Goal: Information Seeking & Learning: Learn about a topic

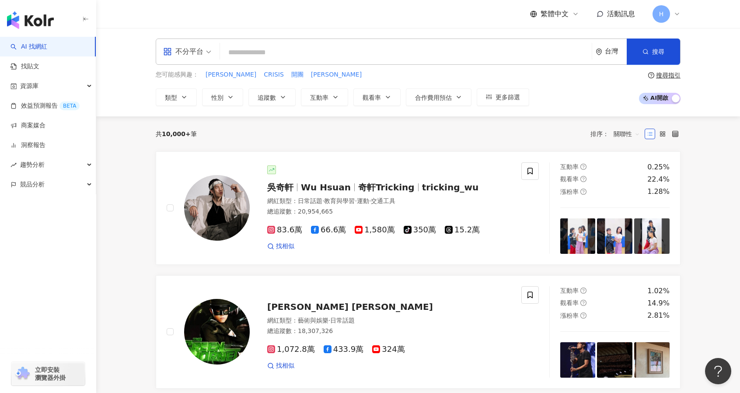
drag, startPoint x: 724, startPoint y: 173, endPoint x: 745, endPoint y: 139, distance: 40.1
click at [39, 62] on link "找貼文" at bounding box center [24, 66] width 29 height 9
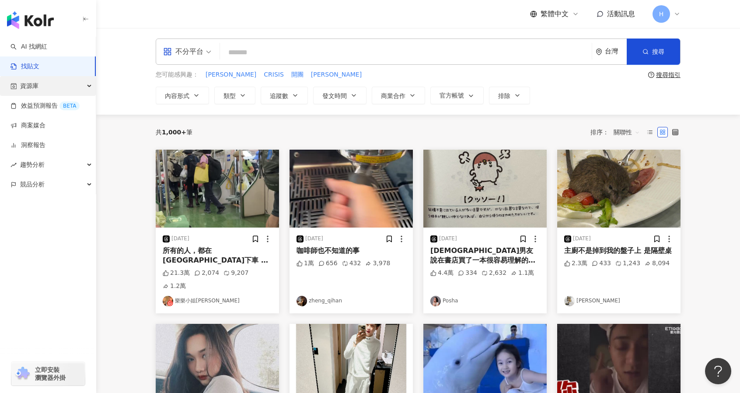
click at [81, 89] on div "資源庫" at bounding box center [48, 86] width 96 height 20
click at [64, 84] on div "資源庫" at bounding box center [48, 86] width 96 height 20
click at [66, 84] on div "資源庫" at bounding box center [48, 86] width 96 height 20
click at [266, 51] on input "search" at bounding box center [406, 52] width 365 height 19
paste input "*******"
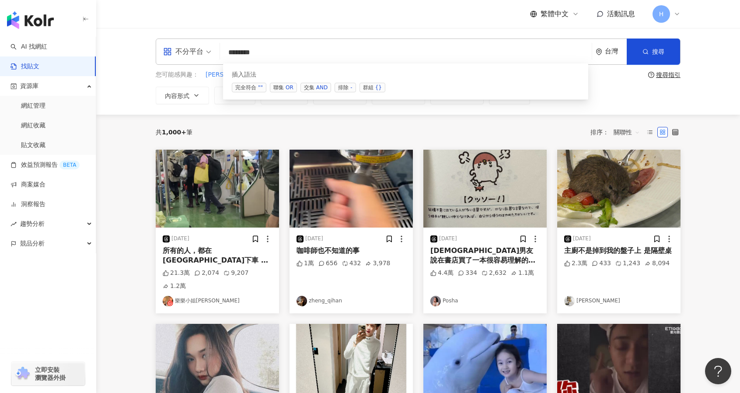
click at [309, 88] on span "交集 AND" at bounding box center [316, 88] width 31 height 10
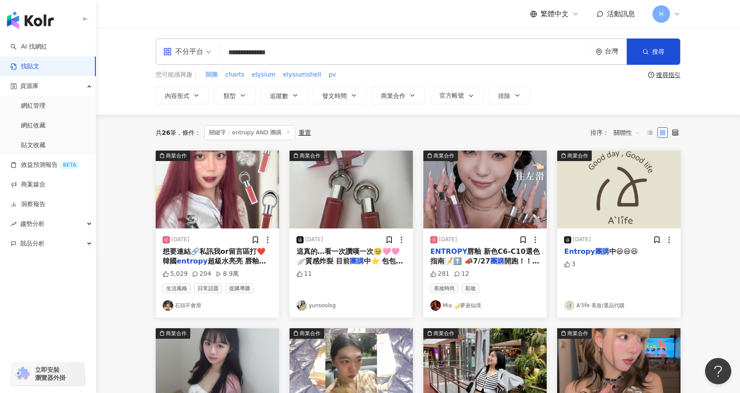
click at [717, 224] on main "**********" at bounding box center [418, 386] width 644 height 716
click at [227, 257] on span "超級水亮亮 唇釉💄 外觀一整個超級有質感（不擦時我都拿來當吊飾🤣） 優點：超水亮 不顯唇紋 不黏膩 外觀好看 缺點：這款會沾杯 偶爾要補一下🤣（拍照前一定要補…" at bounding box center [217, 285] width 109 height 57
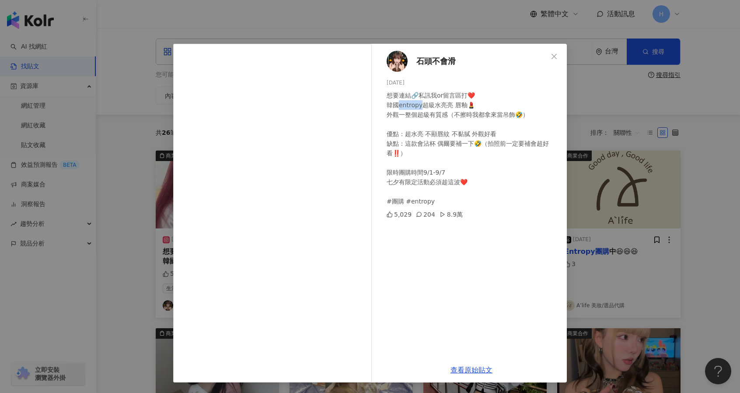
drag, startPoint x: 411, startPoint y: 104, endPoint x: 396, endPoint y: 104, distance: 14.9
click at [396, 104] on div "想要連結🔗私訊我or留言區打❤️ 韓國entropy超級水亮亮 唇釉💄 外觀一整個超級有質感（不擦時我都拿來當吊飾🤣） 優點：超水亮 不顯唇紋 不黏膩 外觀好…" at bounding box center [473, 148] width 173 height 115
copy div "ntropy超"
click at [554, 58] on icon "close" at bounding box center [554, 56] width 7 height 7
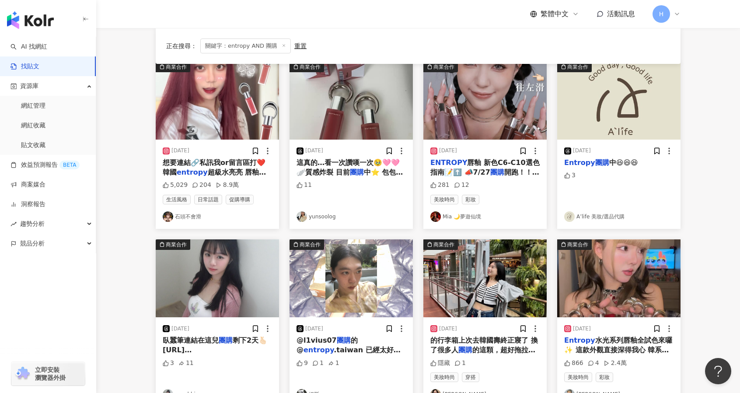
scroll to position [90, 0]
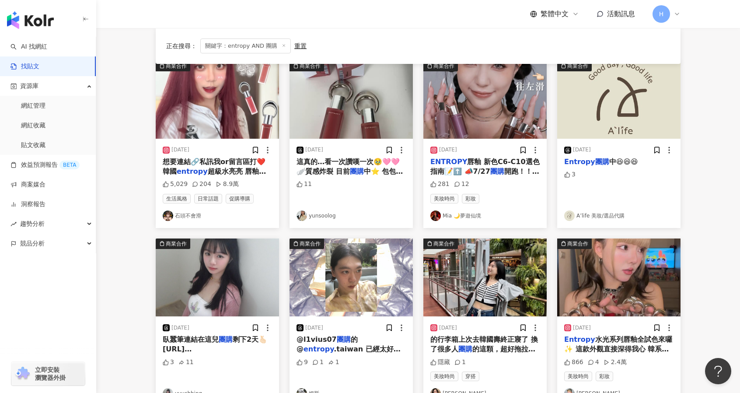
click at [525, 176] on div "2025/7/27 ENTROPY 唇釉 新色C6-C10選色指南📝⬆️ 📣7/27 團購 開跑！！ 數量有限＋熱門色一到就缺貨！！ ☑️調色☑️質感☑️顏值…" at bounding box center [484, 183] width 123 height 89
click at [504, 158] on span "唇釉 新色C6-C10選色指南📝⬆️ 📣7/27" at bounding box center [484, 166] width 109 height 18
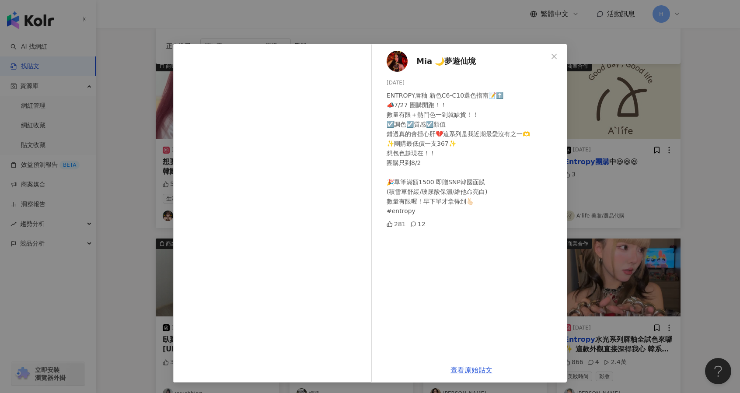
click at [675, 147] on div "Mia 🌙夢遊仙境 2025/7/27 ENTROPY唇釉 新色C6-C10選色指南📝⬆️ 📣7/27 團購開跑！！ 數量有限＋熱門色一到就缺貨！！ ☑️調色…" at bounding box center [370, 196] width 740 height 393
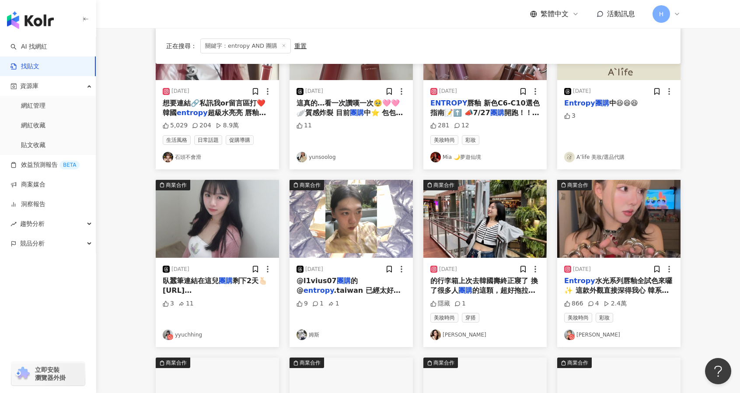
scroll to position [166, 0]
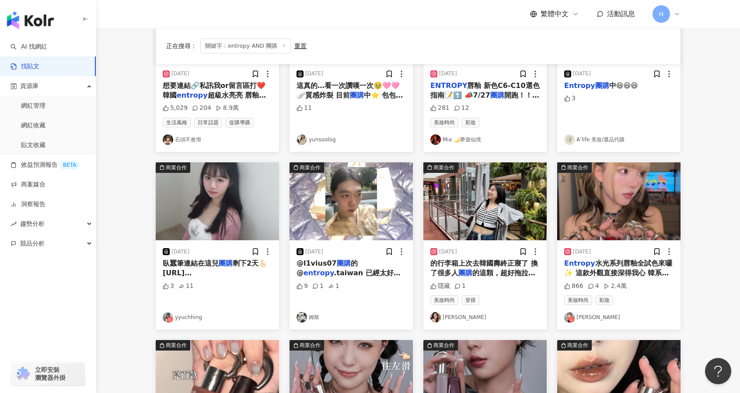
click at [238, 200] on img "button" at bounding box center [217, 201] width 123 height 78
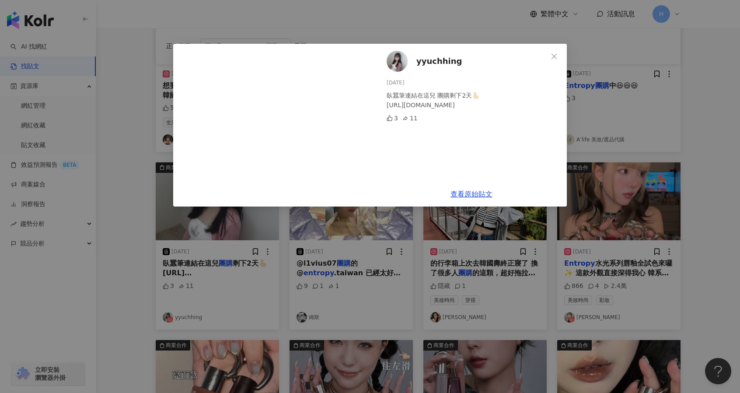
click at [234, 276] on div "yyuchhing 2025/8/27 臥蠶筆連結在這兒 團購剩下2天🫰🏻 https://www.springbeauty.co/one-page-stor…" at bounding box center [370, 196] width 740 height 393
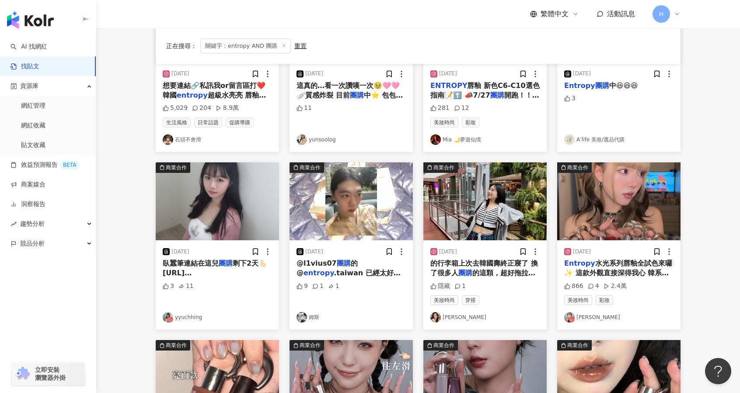
click at [193, 319] on link "yyuchhing" at bounding box center [217, 317] width 109 height 10
click at [494, 276] on span "的這顆，超好拖拉！滑到爆！推！ （而" at bounding box center [482, 278] width 105 height 18
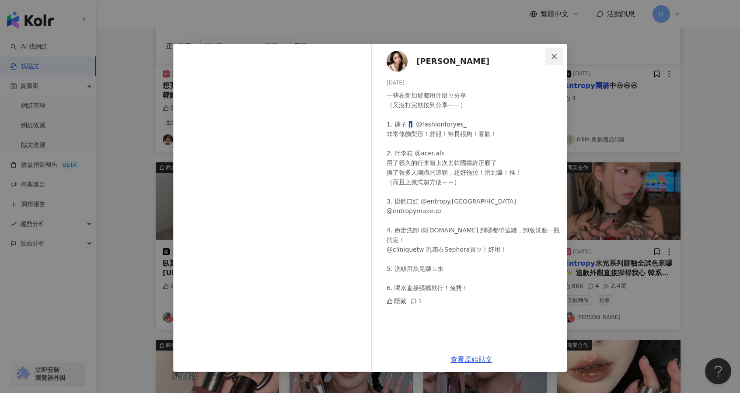
click at [559, 59] on span "Close" at bounding box center [554, 56] width 17 height 7
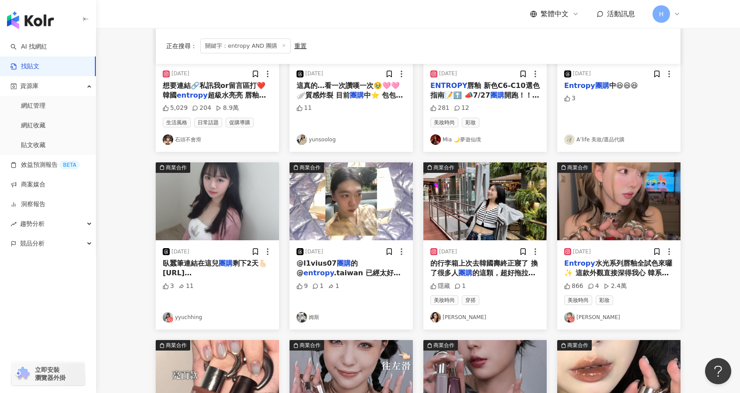
click at [633, 272] on span "水光系列唇釉全試色來囉✨ 這款外觀直接深得我心 韓系到不行的外表 每次帶它出門心情都很好 建議一定要看到最後C8.C10的顏色真的是大吃一驚 好會做口紅了" at bounding box center [618, 283] width 108 height 48
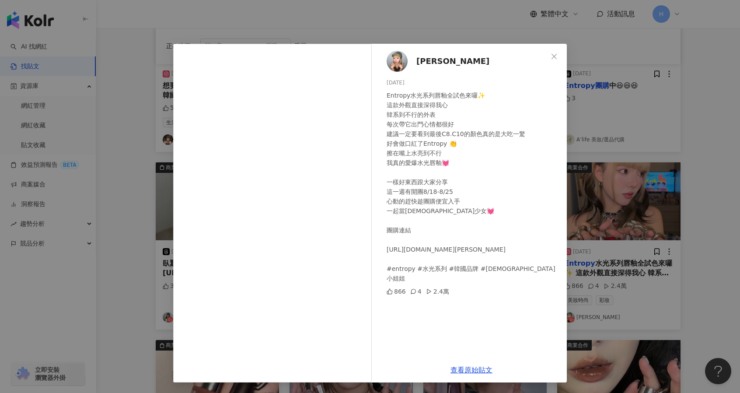
click at [682, 120] on div "Suzy 秀智 2025/8/18 Entropy水光系列唇釉全試色來囉✨ 這款外觀直接深得我心 韓系到不行的外表 每次帶它出門心情都很好 建議一定要看到最後…" at bounding box center [370, 196] width 740 height 393
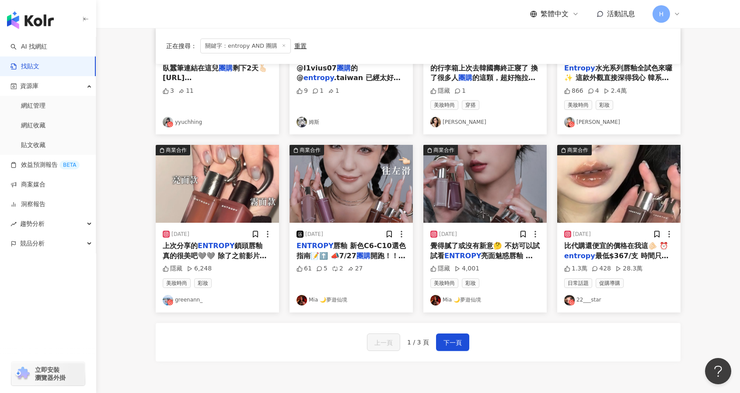
scroll to position [361, 0]
click at [456, 341] on span "下一頁" at bounding box center [453, 342] width 18 height 10
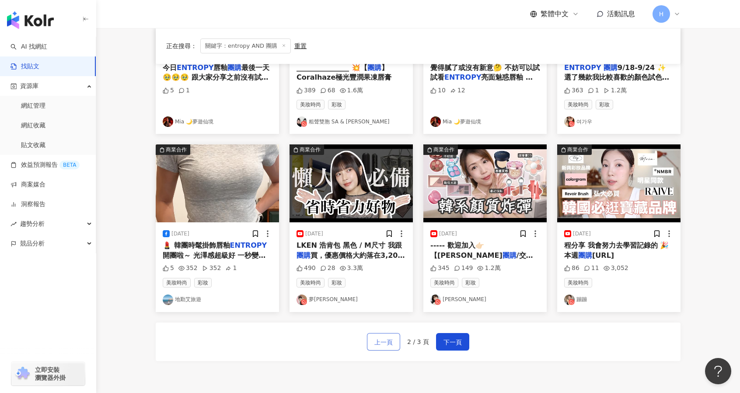
click at [386, 343] on span "上一頁" at bounding box center [383, 342] width 18 height 10
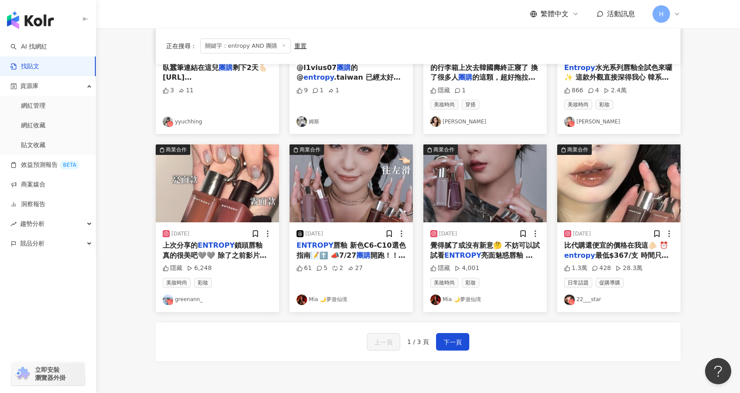
click at [615, 248] on span "比代購還便宜的價格在我這🫵🏻 ⏰" at bounding box center [616, 245] width 104 height 8
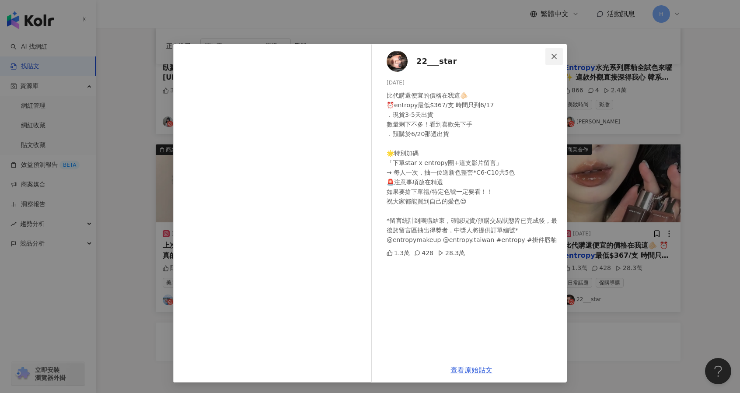
click at [553, 54] on icon "close" at bounding box center [554, 56] width 7 height 7
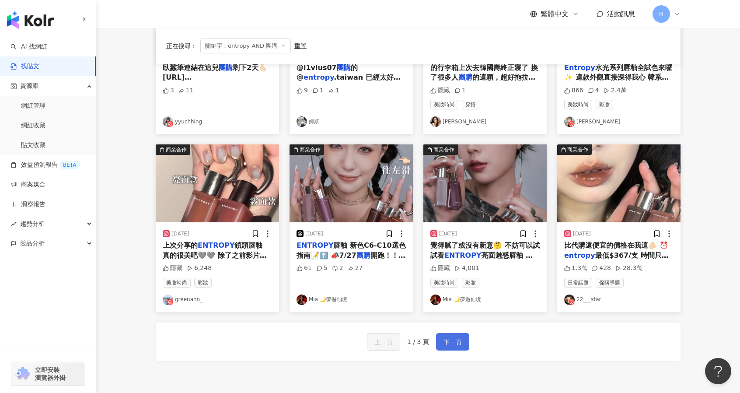
click at [452, 340] on span "下一頁" at bounding box center [453, 342] width 18 height 10
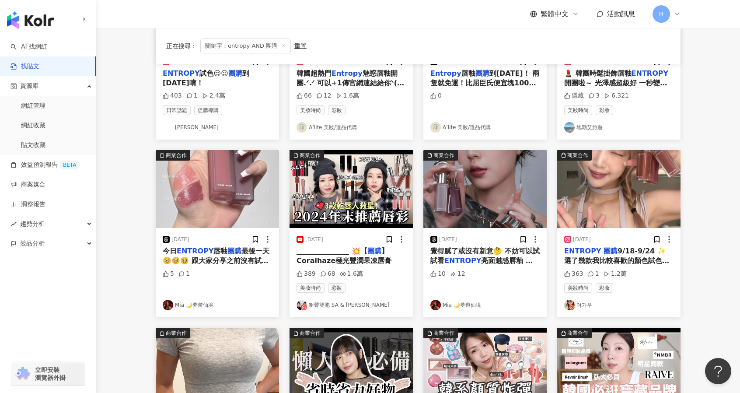
scroll to position [0, 0]
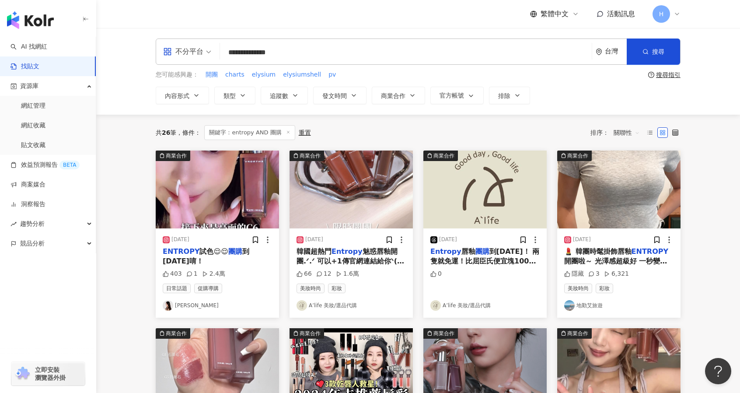
click at [238, 237] on div "2025/8/13" at bounding box center [217, 239] width 109 height 9
click at [236, 241] on div "2025/8/13" at bounding box center [217, 239] width 109 height 9
click at [235, 247] on mark "團購" at bounding box center [235, 251] width 14 height 8
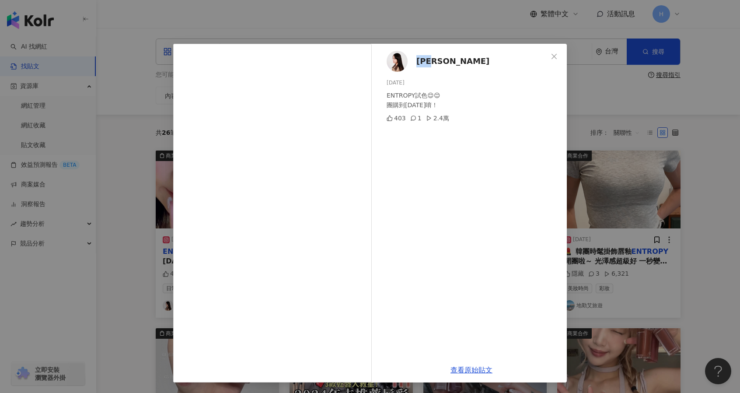
drag, startPoint x: 431, startPoint y: 58, endPoint x: 418, endPoint y: 62, distance: 13.6
click at [418, 62] on div "牛靖雅 2025/8/13 ENTROPY試色😌😌 團購到明天唷！ 403 1 2.4萬" at bounding box center [471, 201] width 191 height 314
copy span "牛靖雅"
click at [720, 167] on div "牛靖雅 2025/8/13 ENTROPY試色😌😌 團購到明天唷！ 403 1 2.4萬 查看原始貼文" at bounding box center [370, 196] width 740 height 393
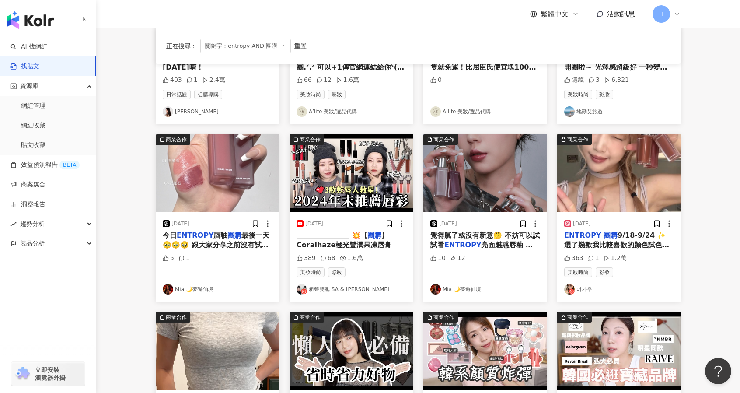
scroll to position [211, 0]
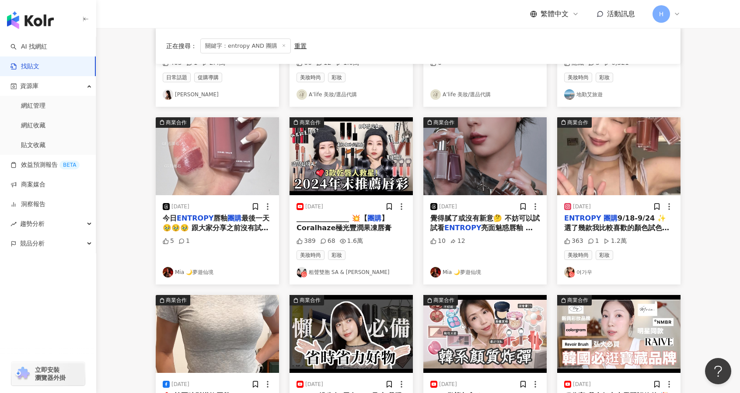
click at [613, 269] on link "여가우" at bounding box center [618, 272] width 109 height 10
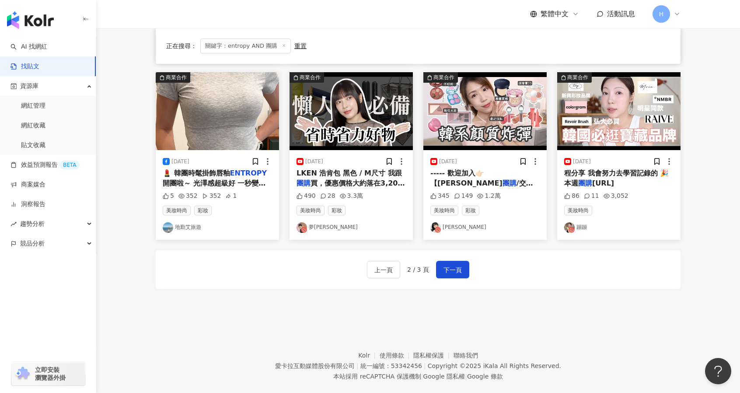
scroll to position [433, 0]
click at [447, 266] on span "下一頁" at bounding box center [453, 270] width 18 height 10
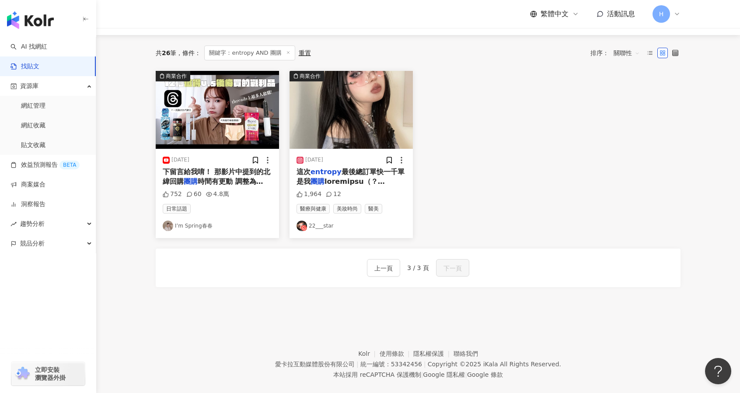
scroll to position [0, 0]
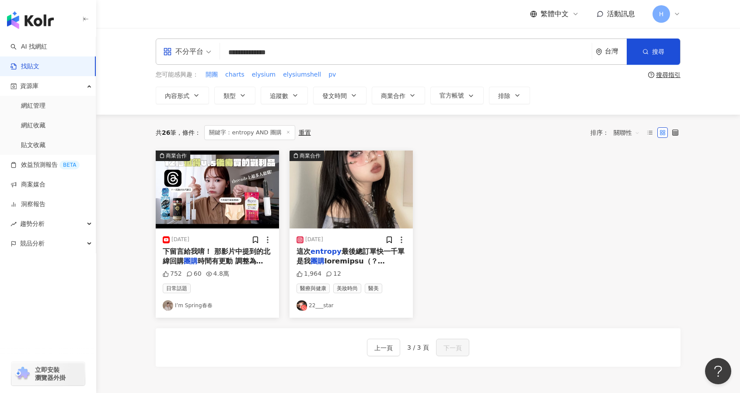
click at [283, 52] on input "**********" at bounding box center [406, 52] width 365 height 19
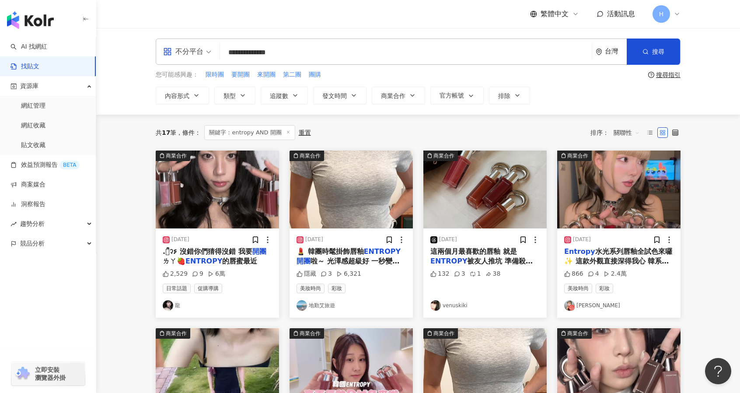
click at [220, 245] on div "2025/7/9 .𓈒ꛒྀི۶ 沒錯你們猜得沒錯 我要 開團 ㄌㄚ🍓 ENTROPY 的唇蜜最近 2,529 9 6萬 日常話題 促購導購 龍" at bounding box center [217, 272] width 123 height 89
click at [227, 252] on span ".𓈒ꛒྀི۶ 沒錯你們猜得沒錯 我要" at bounding box center [208, 251] width 90 height 8
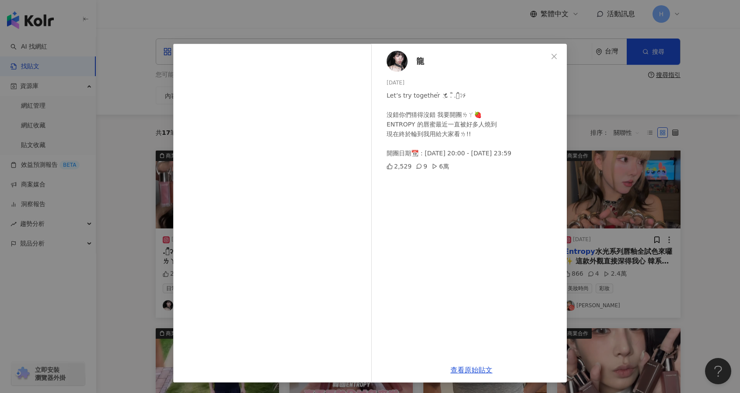
click at [726, 200] on div "龍 2025/7/9 Let’s try together ཾֻ𑙕 . ᩙ.𓈒ꛒྀི۶ 沒錯你們猜得沒錯 我要開團ㄌㄚ🍓 ENTROPY 的唇蜜最近一直被好多…" at bounding box center [370, 196] width 740 height 393
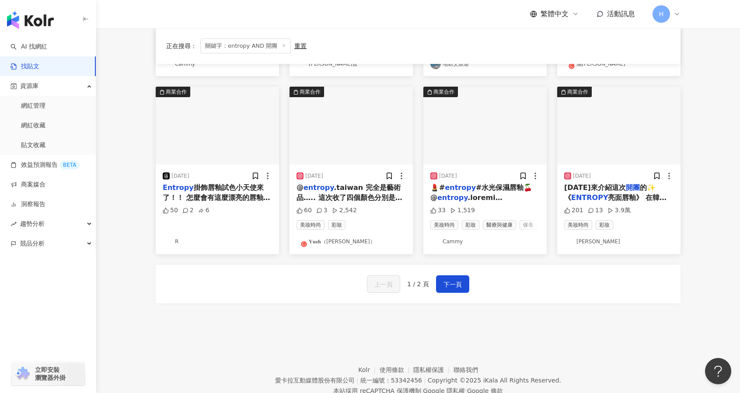
scroll to position [422, 0]
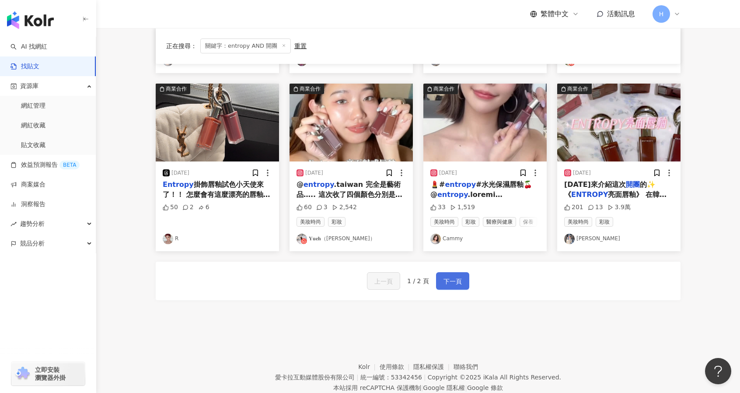
click at [445, 280] on span "下一頁" at bounding box center [453, 281] width 18 height 10
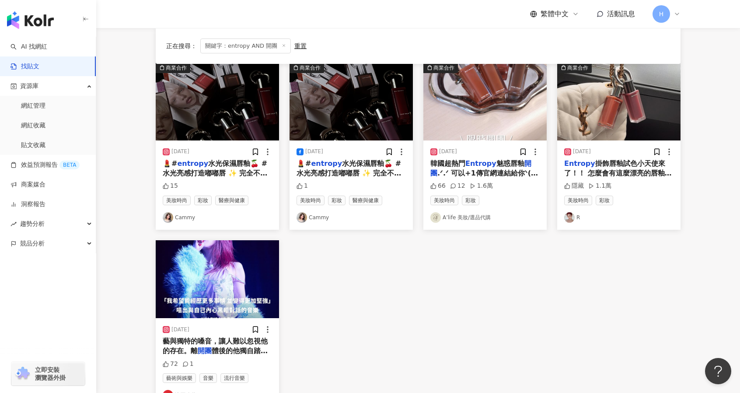
scroll to position [0, 0]
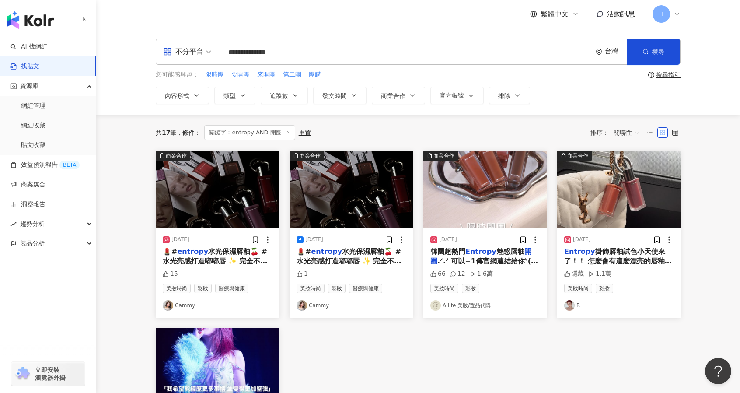
drag, startPoint x: 302, startPoint y: 54, endPoint x: 205, endPoint y: 45, distance: 97.9
click at [205, 45] on div "**********" at bounding box center [418, 51] width 525 height 26
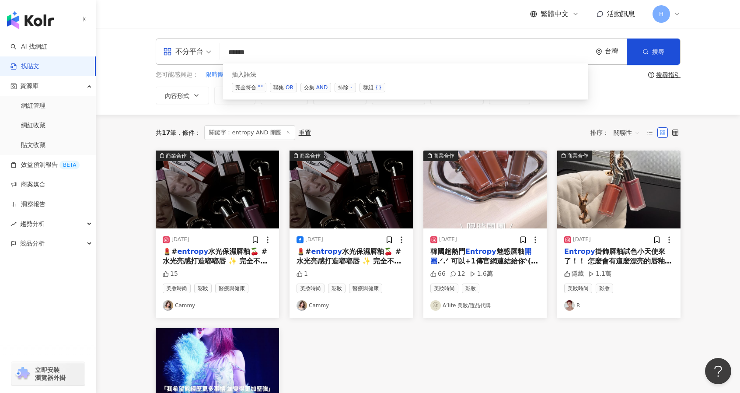
click at [325, 87] on div "AND" at bounding box center [321, 87] width 11 height 9
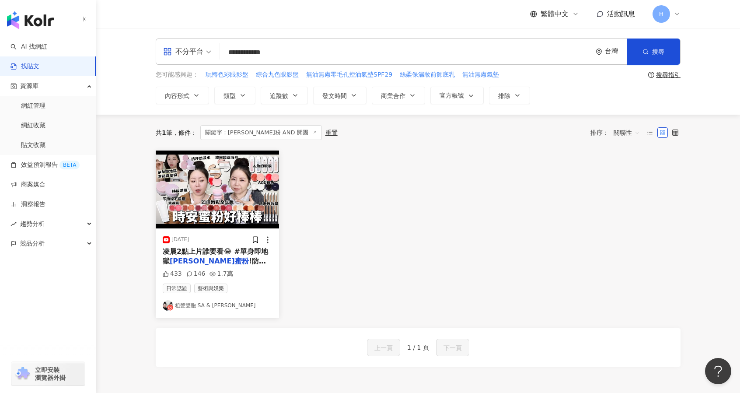
click at [253, 49] on input "**********" at bounding box center [406, 52] width 365 height 19
click at [320, 49] on input "**********" at bounding box center [406, 52] width 365 height 19
drag, startPoint x: 278, startPoint y: 51, endPoint x: 245, endPoint y: 43, distance: 34.6
click at [240, 52] on input "**********" at bounding box center [406, 52] width 365 height 19
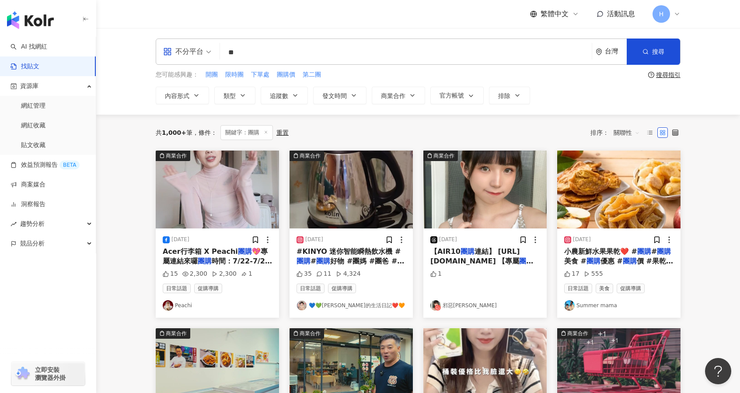
click at [222, 261] on span "時間：7/22-7/29" at bounding box center [242, 261] width 60 height 8
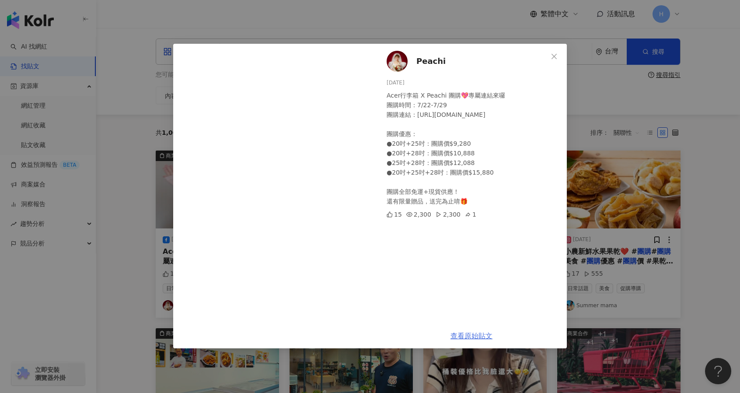
click at [462, 338] on link "查看原始貼文" at bounding box center [472, 336] width 42 height 8
drag, startPoint x: 388, startPoint y: 96, endPoint x: 416, endPoint y: 95, distance: 28.4
click at [416, 95] on div "Acer行李箱 X Peachi 團購💖專屬連結來囉 團購時間：7/22-7/29 團購連結：https://unii-ud.vip/0QELn 團購優惠： …" at bounding box center [473, 148] width 173 height 115
copy div "Acer行李箱"
drag, startPoint x: 555, startPoint y: 55, endPoint x: 557, endPoint y: 221, distance: 166.3
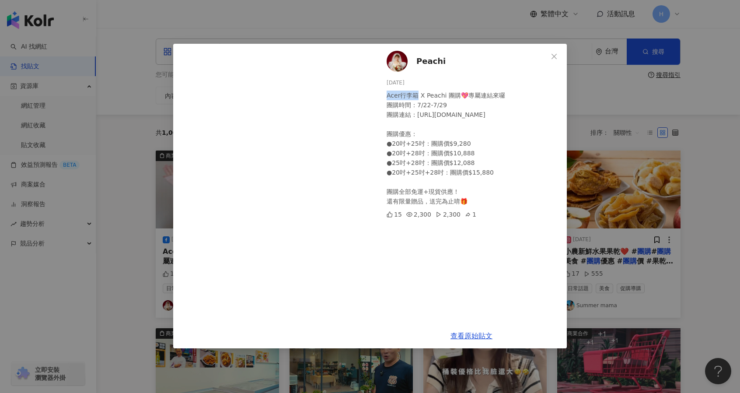
click at [555, 55] on icon "close" at bounding box center [554, 55] width 5 height 5
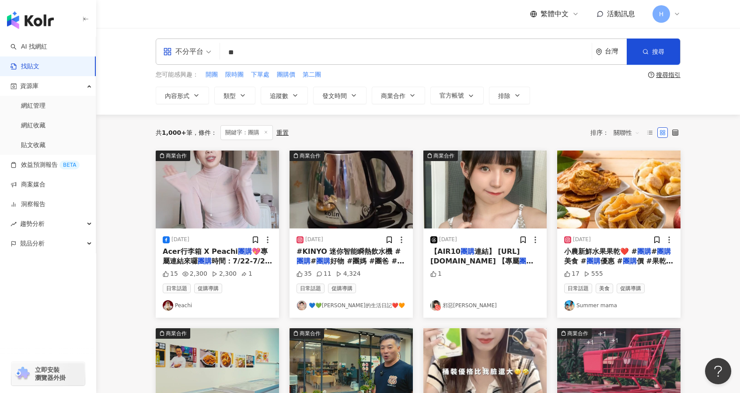
click at [722, 167] on main "不分平台 ** 台灣 搜尋 searchOperator 插入語法 完全符合 "" 聯集 OR 交集 AND 排除 - 群組 {} 您可能感興趣： 開團 限時…" at bounding box center [418, 386] width 644 height 716
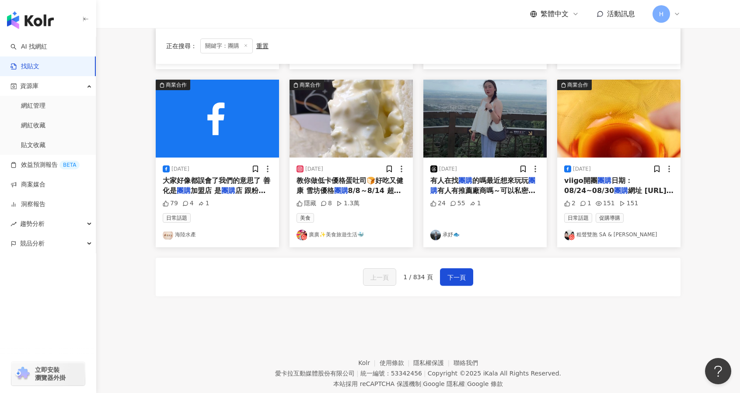
scroll to position [447, 0]
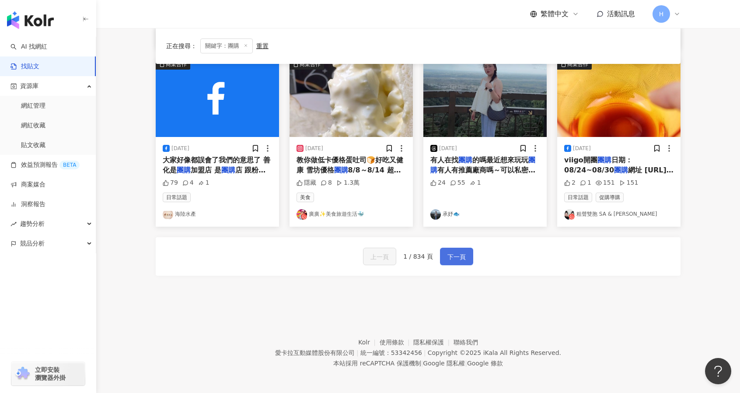
click at [460, 254] on span "下一頁" at bounding box center [457, 257] width 18 height 10
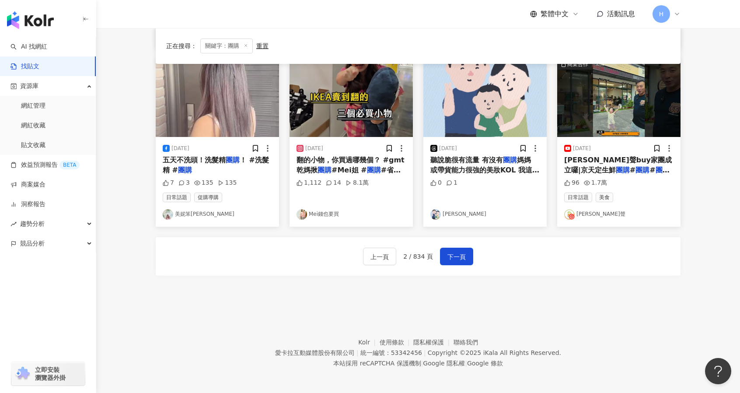
click at [630, 265] on div "上一頁 2 / 834 頁 下一頁" at bounding box center [418, 256] width 525 height 38
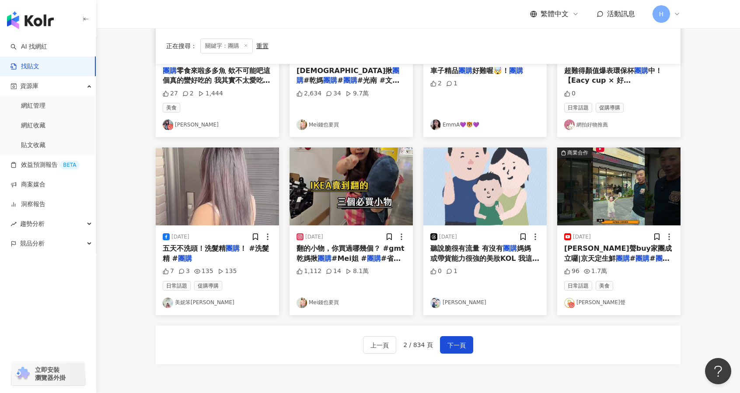
scroll to position [359, 0]
click at [216, 247] on span "五天不洗頭！洗髮精" at bounding box center [194, 248] width 63 height 8
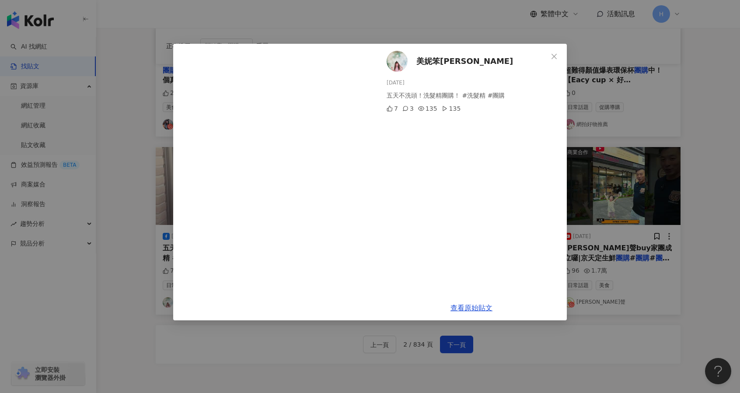
click at [576, 350] on div "美妮笨Claudia 2024/9/23 五天不洗頭！洗髮精團購！ #洗髮精 #團購 7 3 135 135 查看原始貼文" at bounding box center [370, 196] width 740 height 393
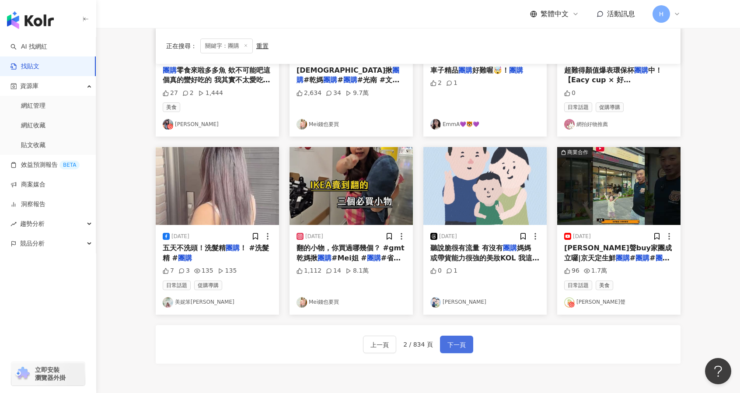
click at [456, 342] on span "下一頁" at bounding box center [457, 344] width 18 height 10
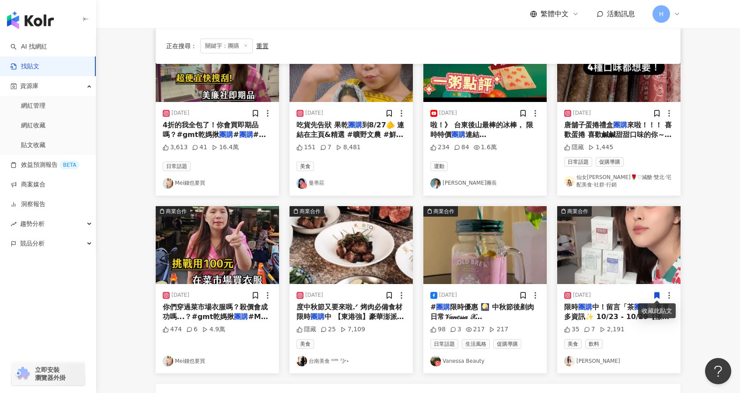
scroll to position [401, 0]
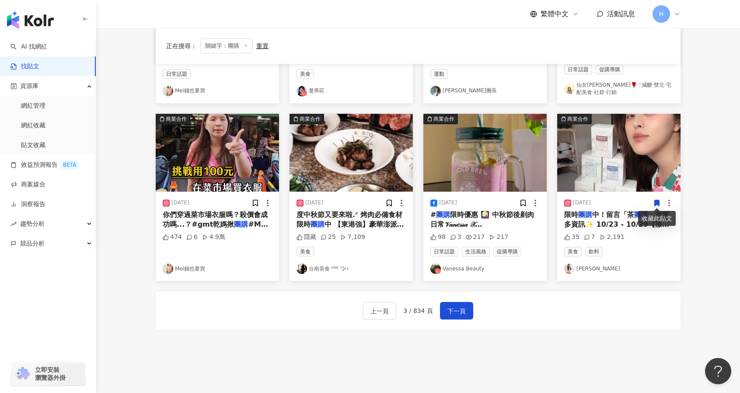
click at [458, 323] on div "上一頁 3 / 834 頁 下一頁" at bounding box center [418, 310] width 525 height 38
click at [456, 317] on button "下一頁" at bounding box center [456, 310] width 33 height 17
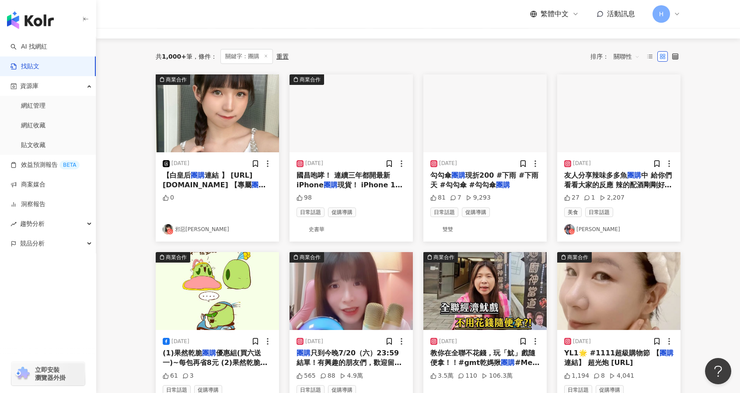
scroll to position [0, 0]
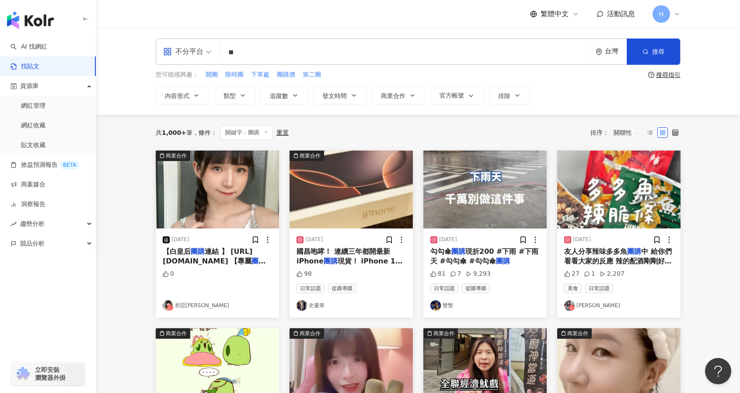
click at [235, 50] on input "**" at bounding box center [406, 52] width 365 height 19
drag, startPoint x: 251, startPoint y: 49, endPoint x: 194, endPoint y: 46, distance: 57.0
click at [199, 50] on div "不分平台 團購 ** 台灣 搜尋 searchOperator 插入語法 完全符合 "" 聯集 OR 交集 AND 排除 - 群組 {}" at bounding box center [418, 51] width 525 height 26
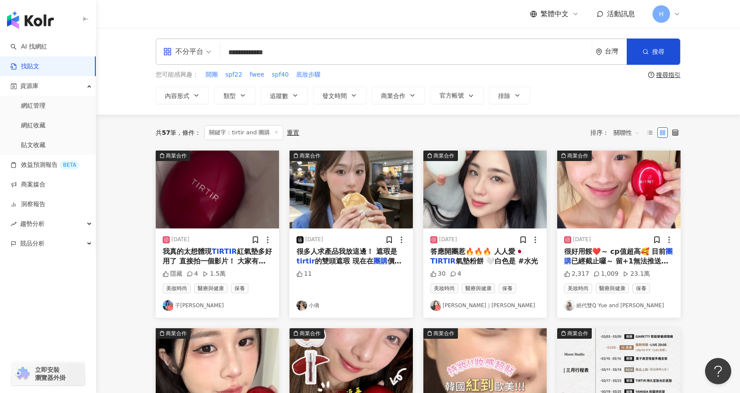
click at [321, 260] on span "的雙頭遮瑕 現在在" at bounding box center [344, 261] width 59 height 8
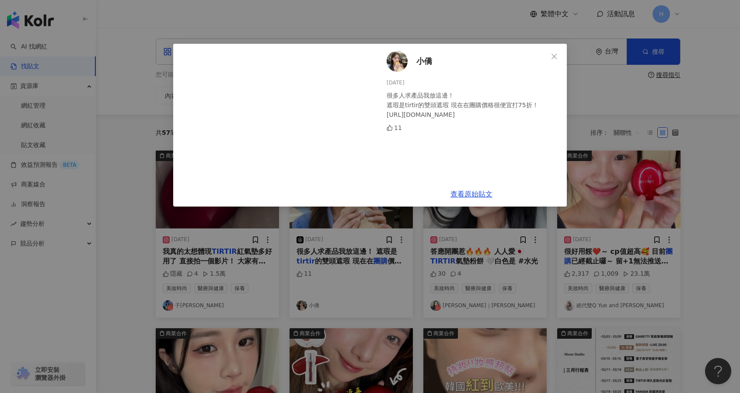
click at [642, 233] on div "小僑 2024/12/16 很多人求產品我放這邊！ 遮瑕是tirtir的雙頭遮瑕 現在在團購價格很便宜打75折！ https://www.daydream.c…" at bounding box center [370, 196] width 740 height 393
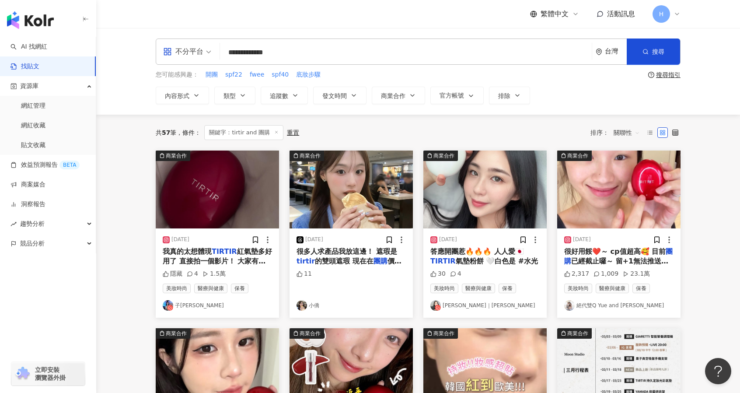
click at [492, 250] on span "答應開團惹🔥🔥🔥 人人愛🇯🇵" at bounding box center [477, 251] width 94 height 8
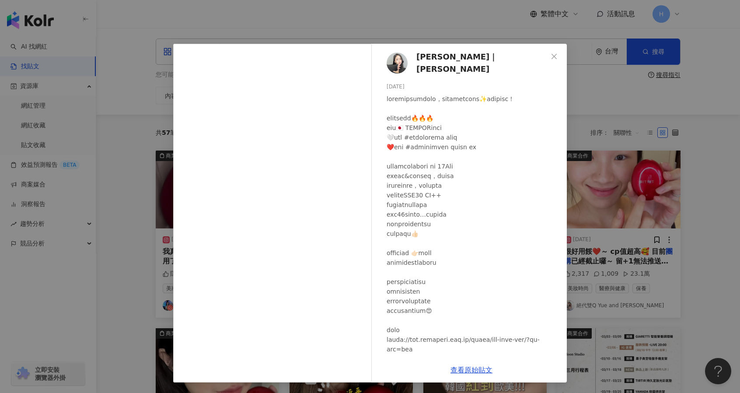
click at [634, 179] on div "Kimberley｜金柏莉 2024/8/12 30 4 查看原始貼文" at bounding box center [370, 196] width 740 height 393
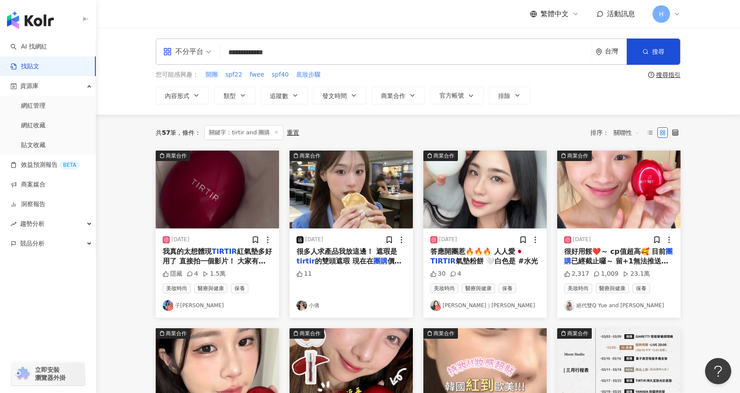
click at [625, 254] on span "很好用餒❤️～ cp值超高🥰 目前" at bounding box center [614, 251] width 101 height 8
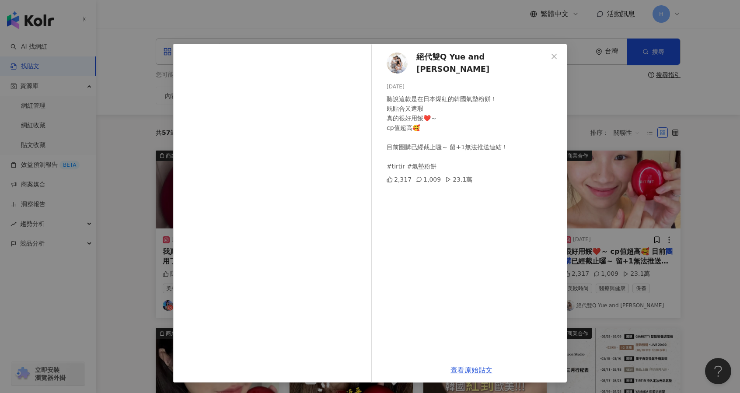
click at [555, 57] on icon "close" at bounding box center [554, 55] width 5 height 5
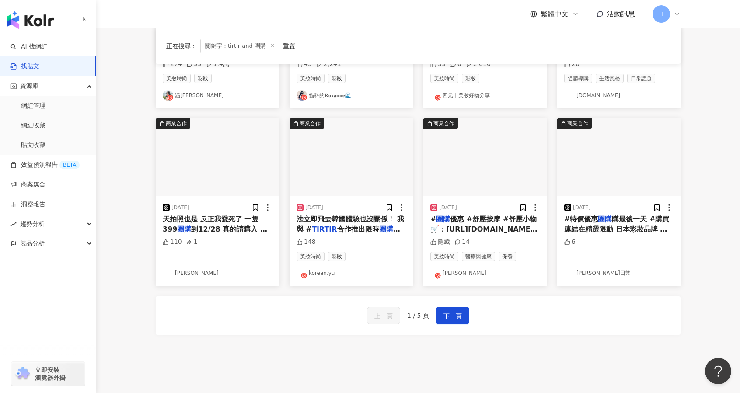
scroll to position [390, 0]
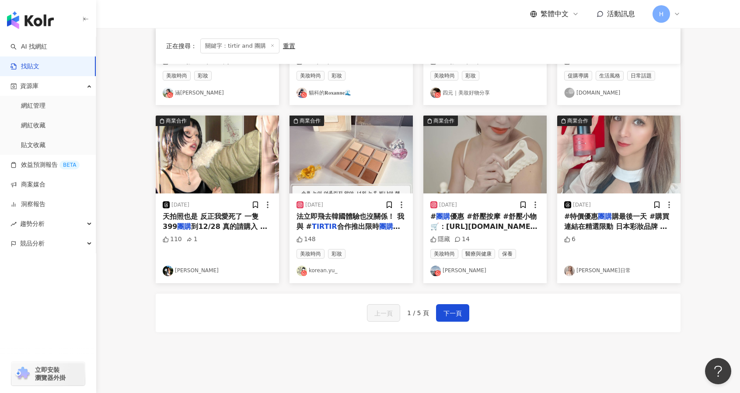
click at [178, 267] on link "liang" at bounding box center [217, 271] width 109 height 10
click at [451, 312] on span "下一頁" at bounding box center [453, 313] width 18 height 10
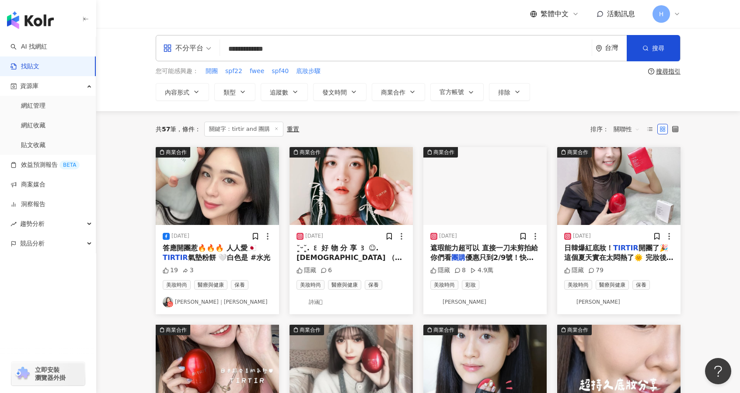
scroll to position [0, 0]
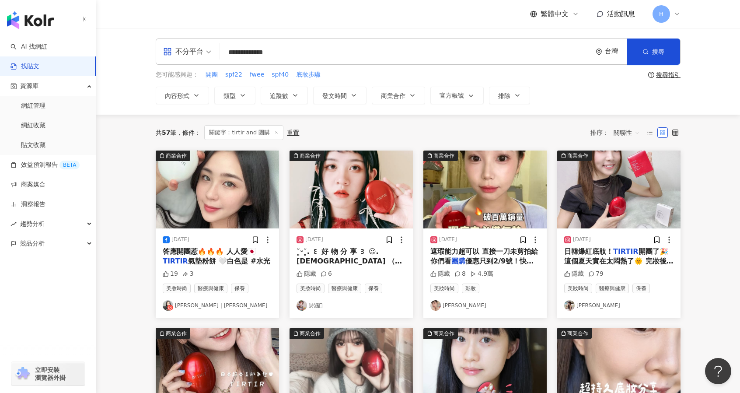
click at [505, 259] on span "優惠只到2/9號！快點手刀下單🔥�" at bounding box center [481, 266] width 103 height 18
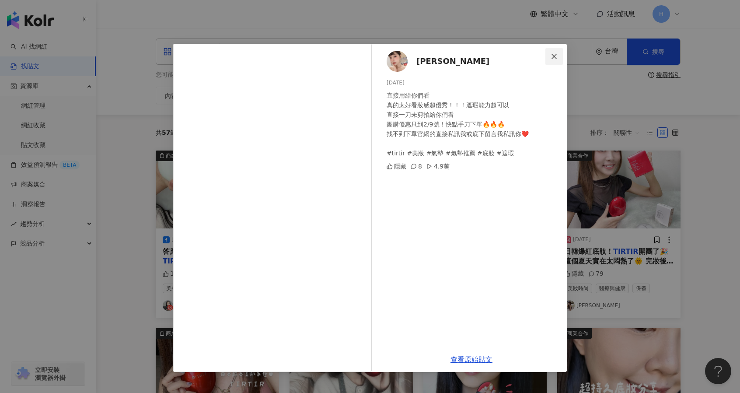
click at [559, 52] on button "Close" at bounding box center [554, 56] width 17 height 17
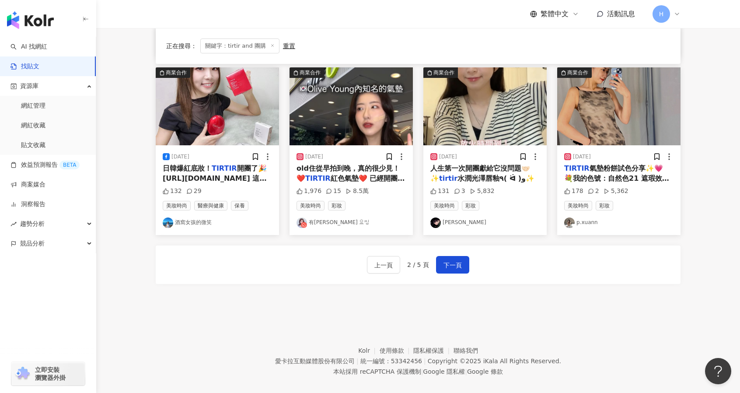
scroll to position [439, 0]
click at [374, 169] on span "old住從早拍到晚，真的很少見！ ❤️" at bounding box center [348, 173] width 103 height 18
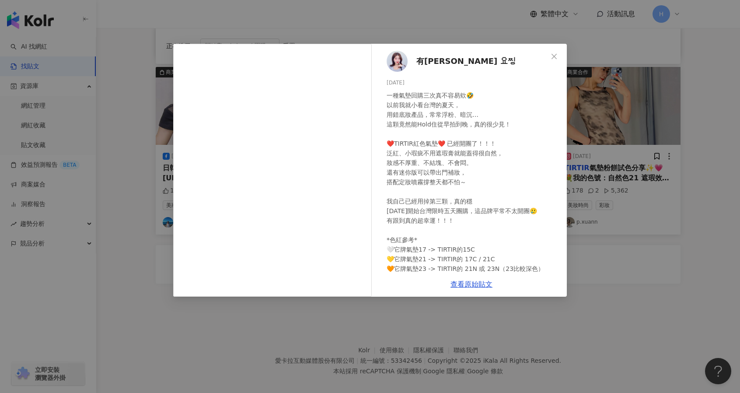
click at [443, 59] on span "有璟 요찡" at bounding box center [466, 61] width 100 height 12
click at [557, 54] on icon "close" at bounding box center [554, 56] width 7 height 7
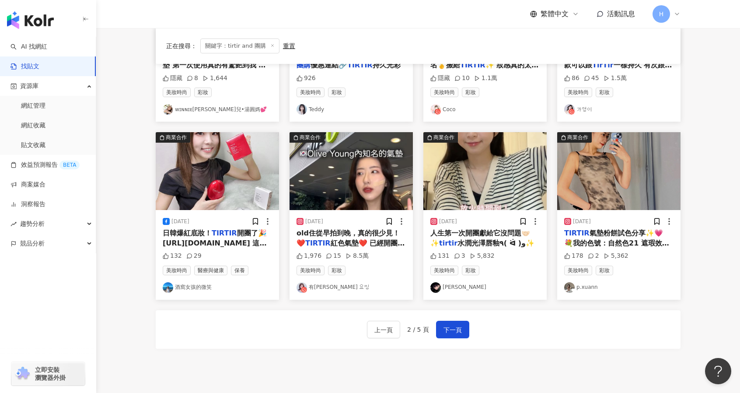
scroll to position [369, 0]
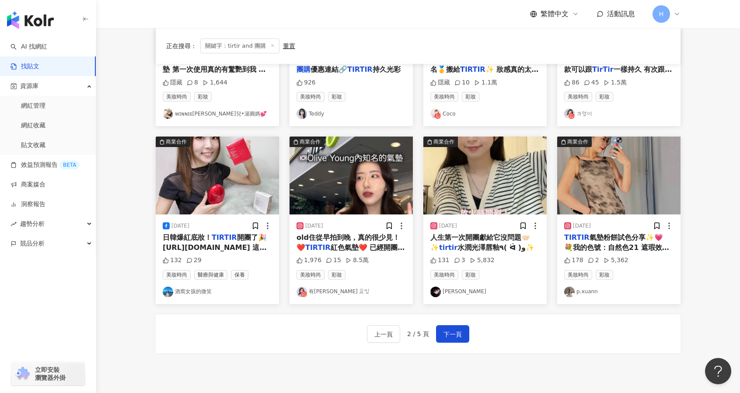
drag, startPoint x: 462, startPoint y: 339, endPoint x: 471, endPoint y: 346, distance: 11.5
click at [462, 339] on button "下一頁" at bounding box center [452, 333] width 33 height 17
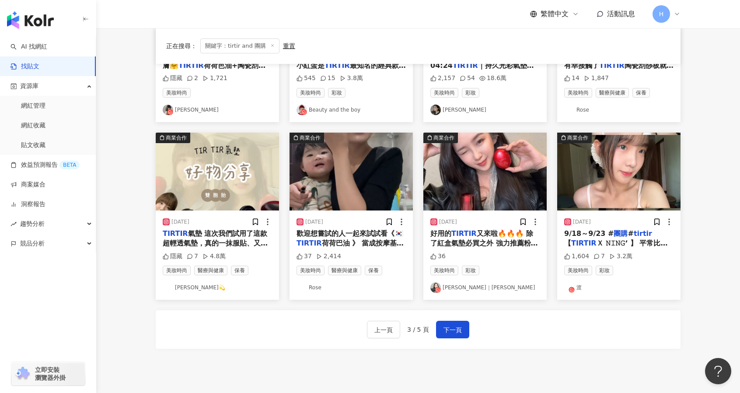
scroll to position [374, 0]
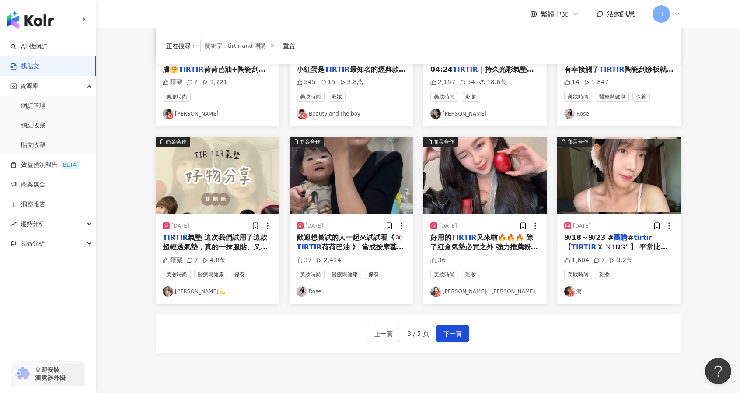
click at [696, 93] on div "正在搜尋 ： 關鍵字：tirtir and 團購 重置 排序： 關聯性 商業合作 2023/11/1 TIRTIR 的刮痧板真的很萬用，還有一些方式我沒有使用…" at bounding box center [418, 58] width 560 height 634
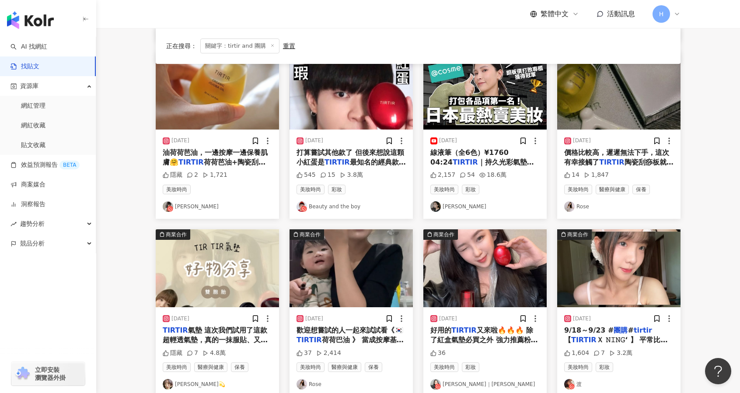
scroll to position [286, 0]
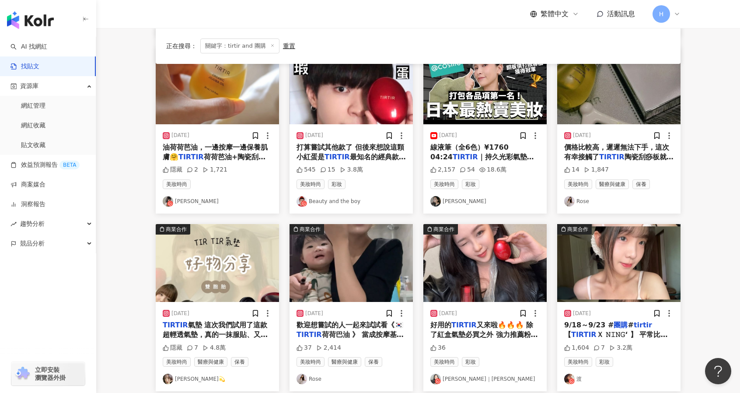
click at [344, 203] on link "Beauty and the boy" at bounding box center [351, 201] width 109 height 10
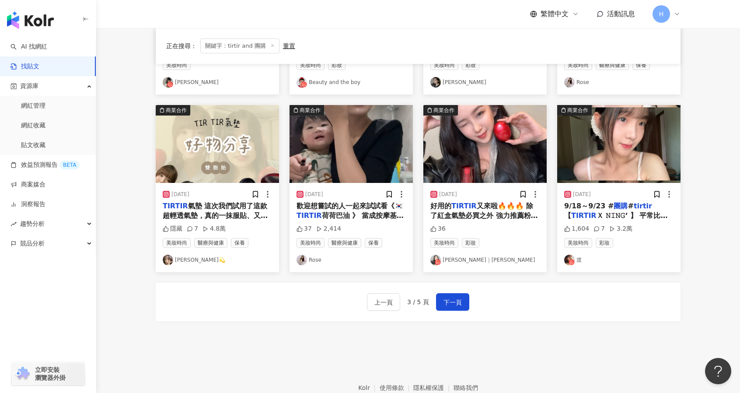
scroll to position [417, 0]
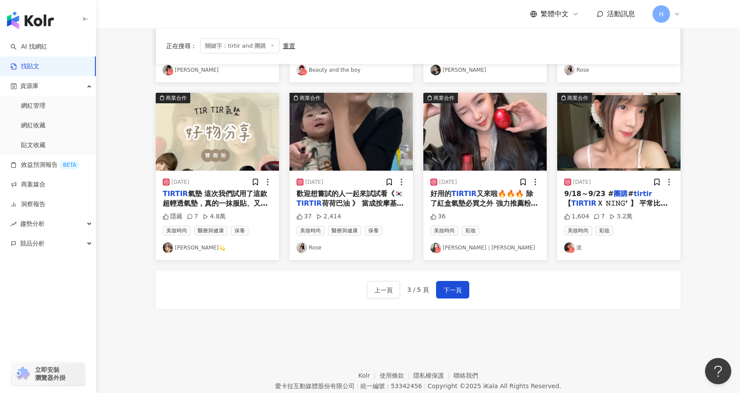
click at [476, 248] on link "Kimberley｜金柏莉" at bounding box center [484, 247] width 109 height 10
click at [474, 287] on div "上一頁 3 / 5 頁 下一頁" at bounding box center [418, 289] width 525 height 38
click at [645, 219] on div "1,604 7 3.2萬" at bounding box center [618, 216] width 109 height 9
click at [638, 207] on span "Ｘ 𝙽𝙸𝙽𝙶‘ 】 平常比較百搭的色號我覺得是03和14 03根本就是素顏天菜😭😭 14的話要帶妝擦會比較搭 平常不知道擦什麼就擦它就對了 超級顯白💗 - 然…" at bounding box center [618, 232] width 108 height 67
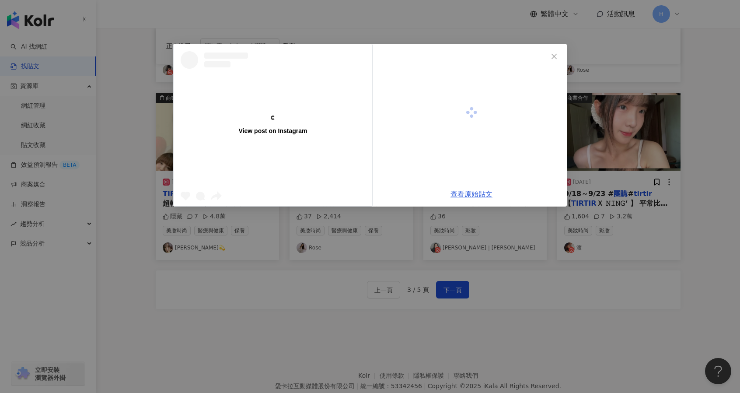
click at [634, 200] on div "View post on Instagram 查看原始貼文" at bounding box center [370, 196] width 740 height 393
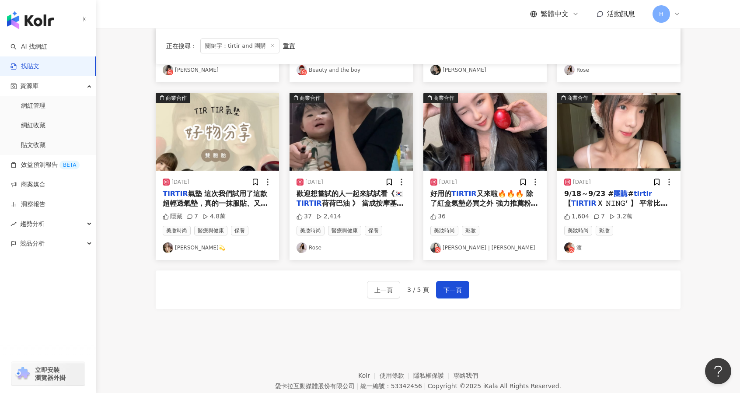
click at [634, 200] on span "Ｘ 𝙽𝙸𝙽𝙶‘ 】 平常比較百搭的色號我覺得是03和14 03根本就是素顏天菜😭😭 14的話要帶妝擦會比較搭 平常不知道擦什麼就擦它就對了 超級顯白💗 - 然…" at bounding box center [618, 232] width 108 height 67
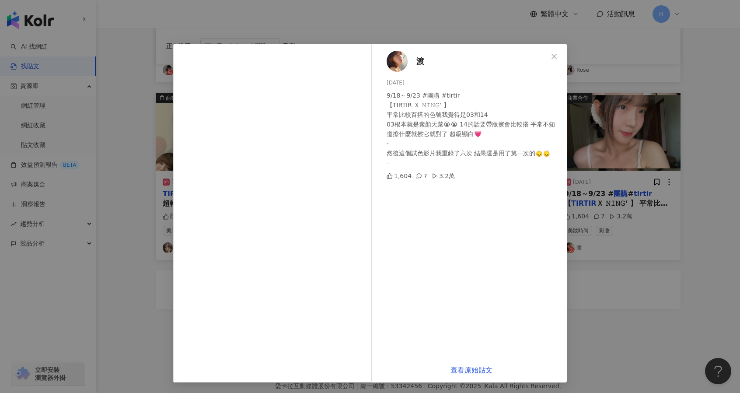
click at [608, 296] on div "渡 2025/8/21 9/18～9/23 #團購 #tirtir 【TIRTIR Ｘ 𝙽𝙸𝙽𝙶‘ 】 平常比較百搭的色號我覺得是03和14 03根本就是素顏…" at bounding box center [370, 196] width 740 height 393
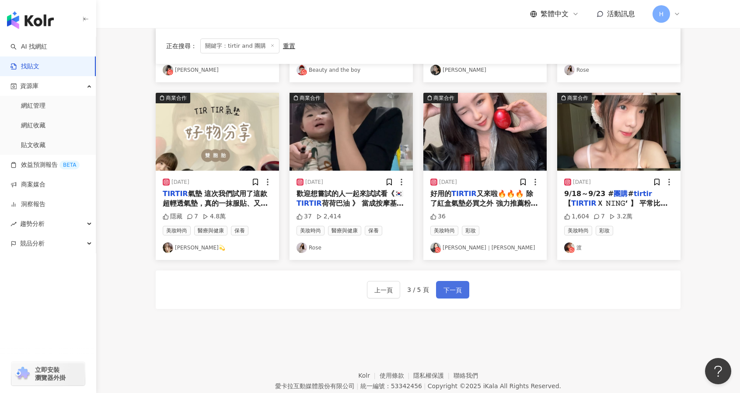
click at [463, 287] on button "下一頁" at bounding box center [452, 289] width 33 height 17
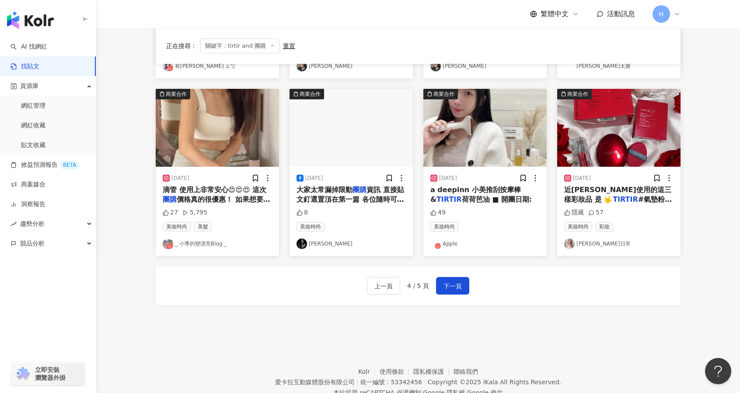
scroll to position [413, 0]
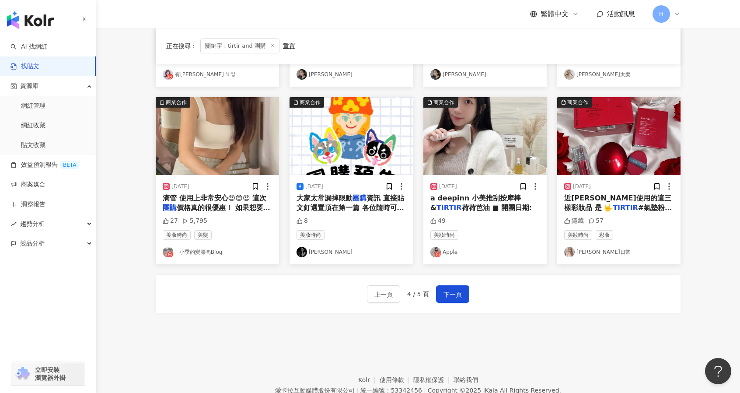
click at [640, 327] on div "商業合作 2025/5/20 面！ \5/20-5/26 有限時優惠 團購 / （唇釉和氣墊都有喔） ✨留言「 749 186 3.8萬 美妝時尚 彩妝 Jh…" at bounding box center [418, 37] width 525 height 598
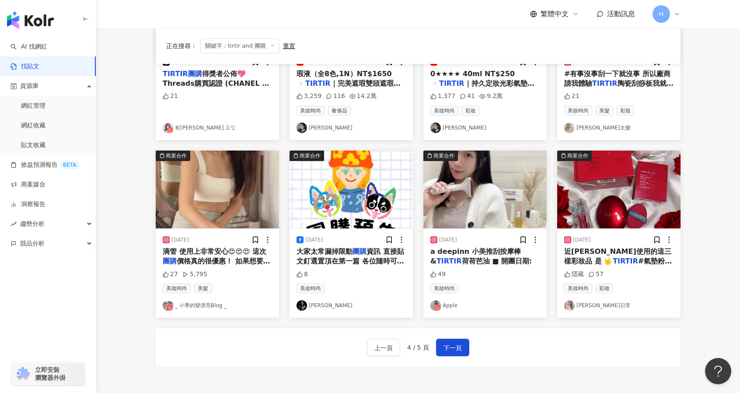
scroll to position [447, 0]
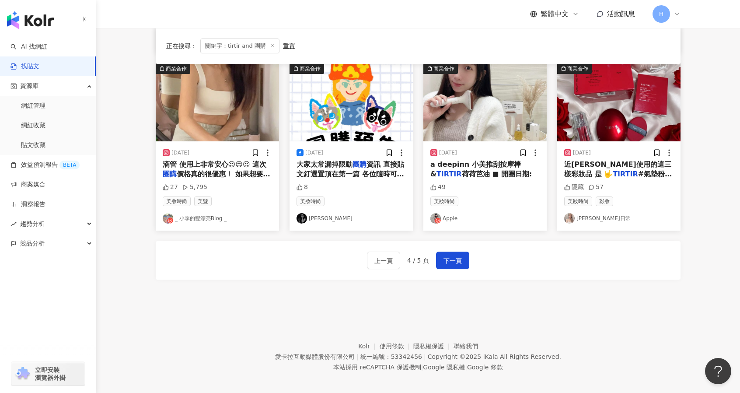
click at [451, 214] on link "Apple" at bounding box center [484, 218] width 109 height 10
click at [454, 255] on span "下一頁" at bounding box center [453, 260] width 18 height 10
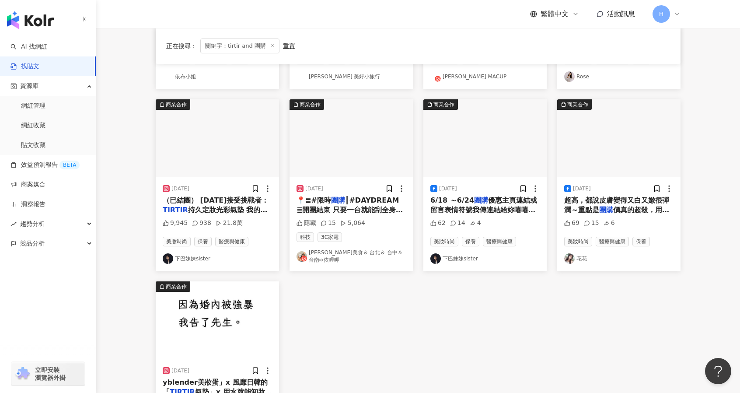
scroll to position [276, 0]
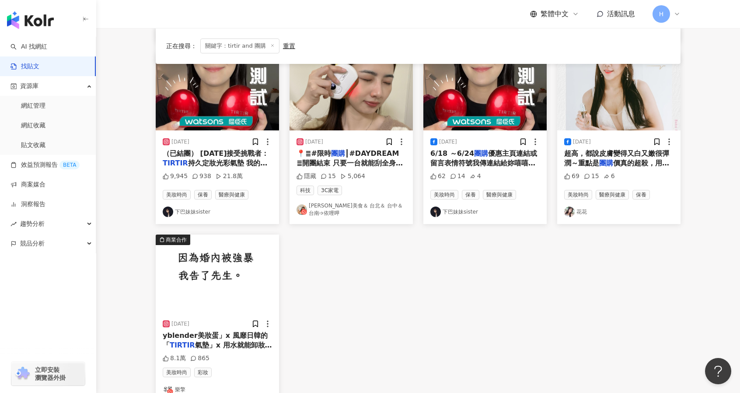
click at [239, 335] on span "yblender美妝蛋」x 風靡日韓的「" at bounding box center [215, 340] width 105 height 18
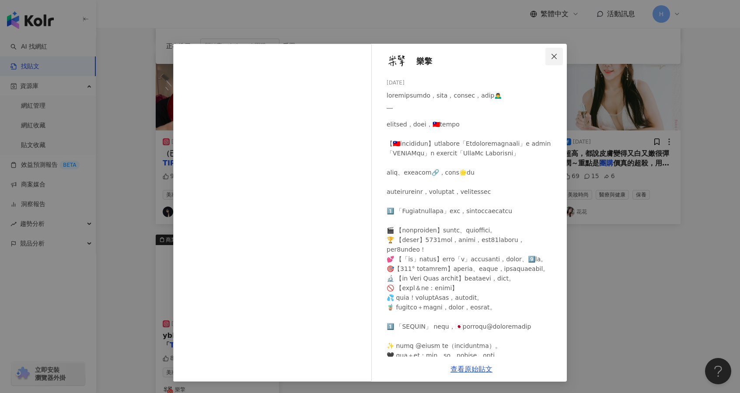
click at [552, 57] on icon "close" at bounding box center [554, 56] width 7 height 7
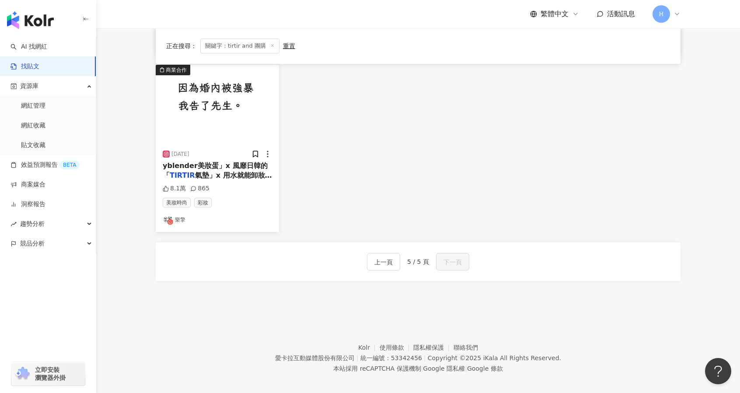
scroll to position [0, 0]
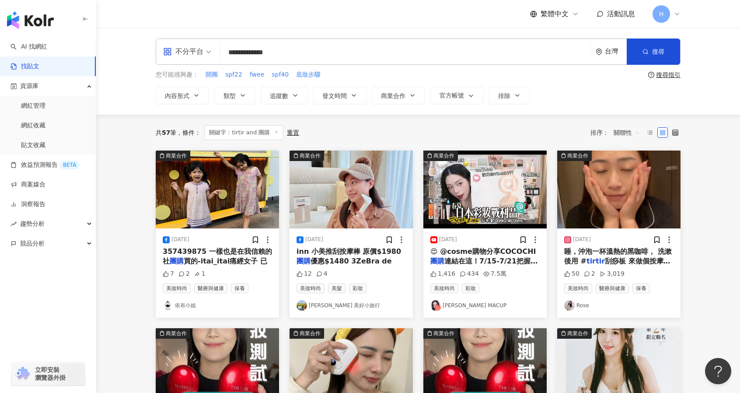
click at [275, 49] on input "**********" at bounding box center [406, 52] width 365 height 19
drag, startPoint x: 243, startPoint y: 53, endPoint x: 221, endPoint y: 49, distance: 22.2
click at [219, 53] on div "**********" at bounding box center [418, 51] width 525 height 26
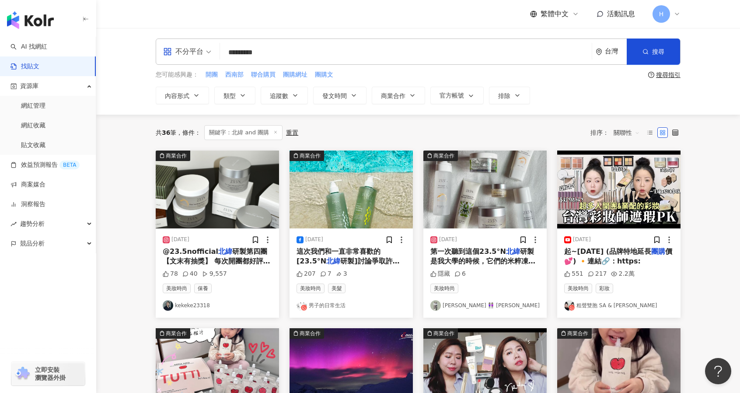
click at [235, 262] on span "研製第四團【文末有抽獎】 每次開團都好評不斷的敏感肌救星 這次一樣是我最喜歡的三個系列 🌾米粹—舒緩提亮（敏感肌安心用的亮白有感系列） 🎋桂竹—保濕柔嫩（清爽…" at bounding box center [217, 349] width 109 height 204
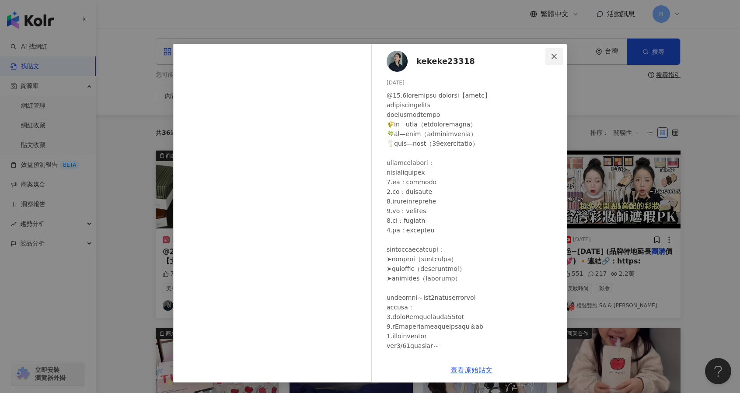
click at [553, 53] on icon "close" at bounding box center [554, 56] width 7 height 7
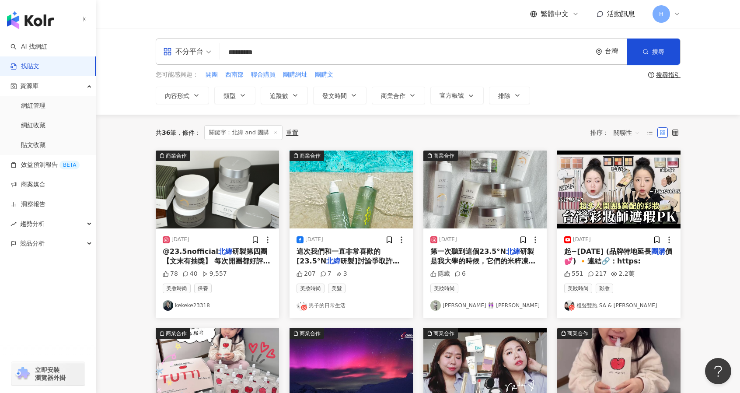
click at [350, 305] on link "男子的日常生活" at bounding box center [351, 305] width 109 height 10
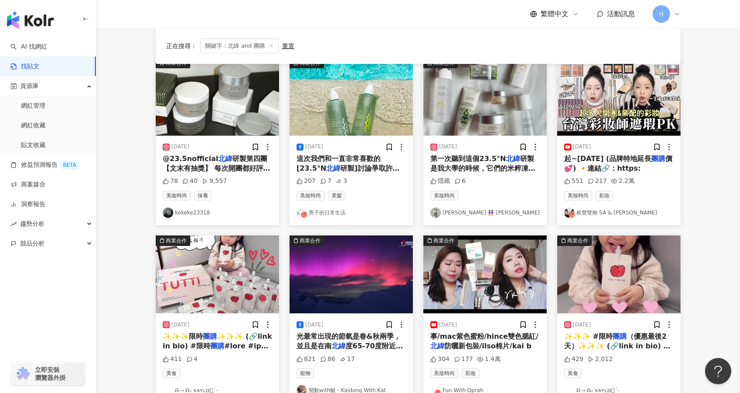
scroll to position [94, 0]
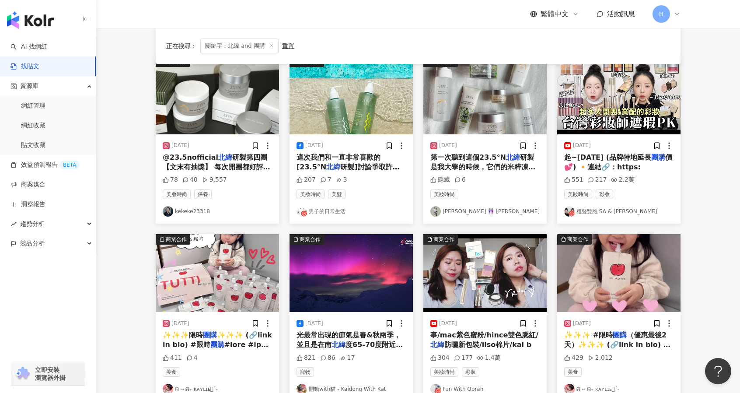
click at [495, 184] on div "2024/6/7 ​ 第一次聽到這個23.5°N 北緯 研製是我大學的時候，它們的米粹凍膜紅到讓超多人在Dcard上一起 團購 （有人也記得這段嗎😹） ​ 近…" at bounding box center [484, 178] width 123 height 89
click at [478, 163] on span "研製是我大學的時候，它們的米粹凍膜紅到讓超多人在Dcard上一起" at bounding box center [482, 167] width 105 height 28
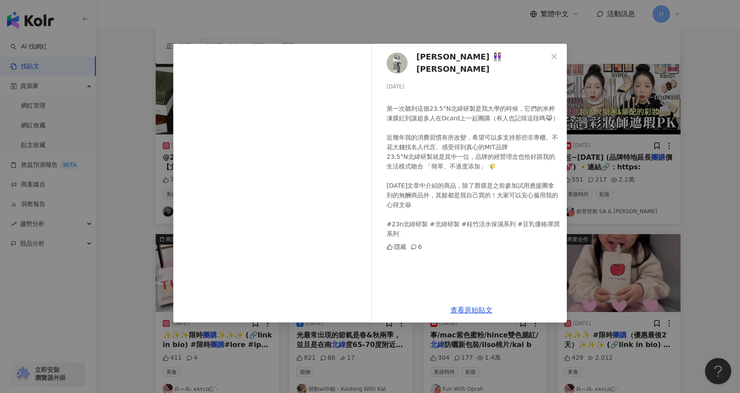
click at [646, 133] on div "Debbie 👭🏻 Amber 2024/6/7 ​ 第一次聽到這個23.5°N北緯研製是我大學的時候，它們的米粹凍膜紅到讓超多人在Dcard上一起團購（有人…" at bounding box center [370, 196] width 740 height 393
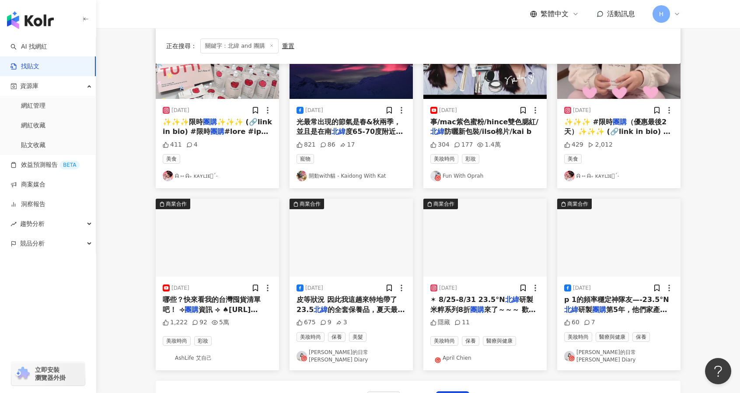
scroll to position [308, 0]
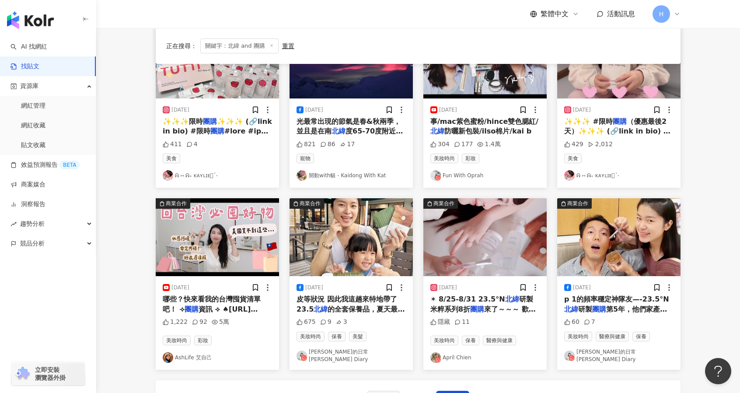
click at [506, 129] on span "防曬新包裝/ilso棉片/kai b" at bounding box center [487, 131] width 87 height 8
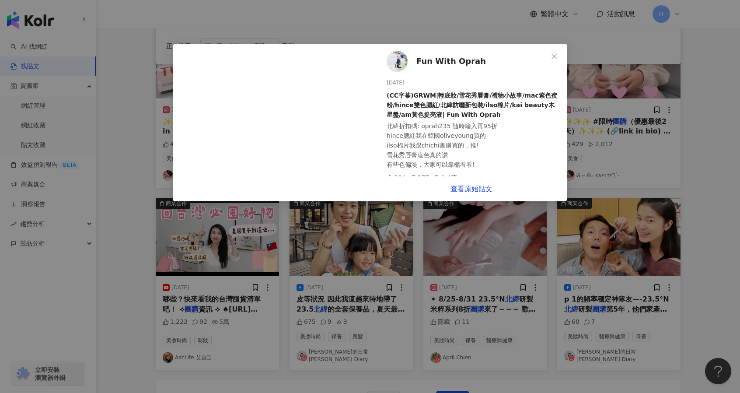
click at [663, 139] on div "Fun With Oprah 2024/4/21 (CC字幕)GRWM|輕底妝/雪花秀唇膏/禮物小故事/mac紫色蜜粉/hince雙色腮紅/北緯防曬新包裝/i…" at bounding box center [370, 196] width 740 height 393
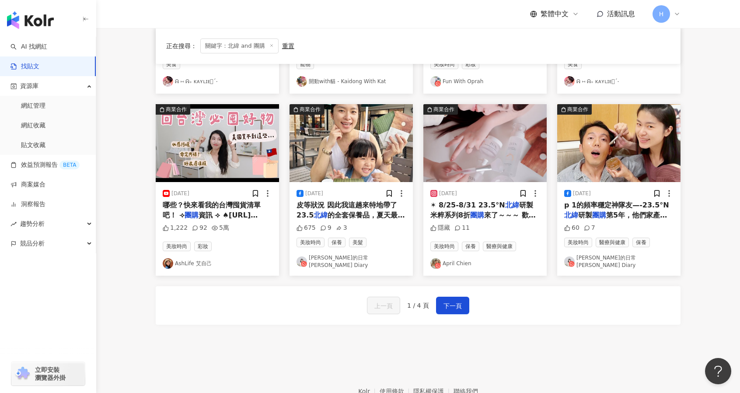
scroll to position [411, 0]
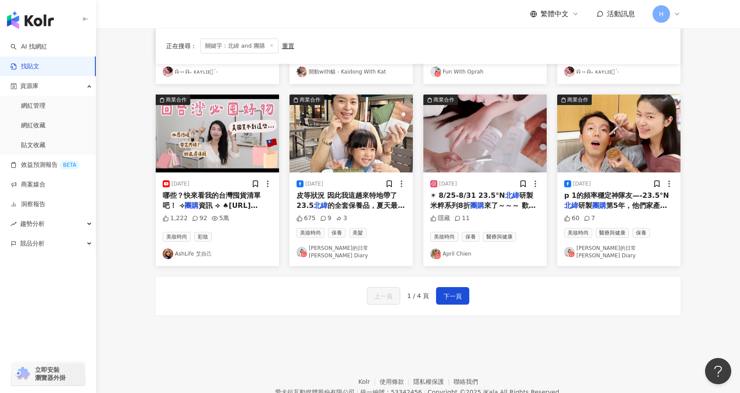
click at [360, 204] on span "的全套保養品，夏天最重要的肌膚鎮靜舒" at bounding box center [351, 210] width 108 height 18
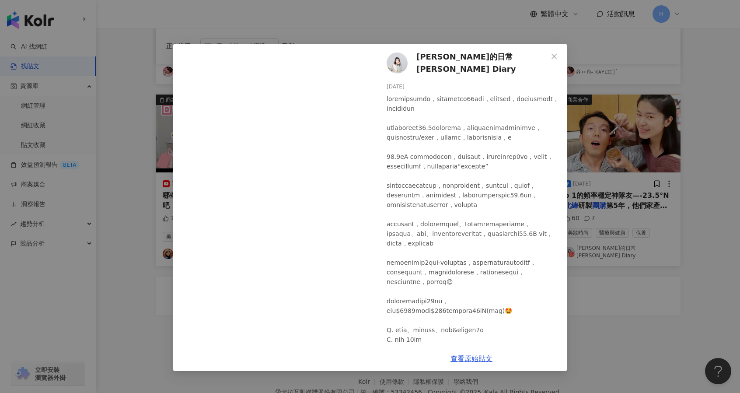
click at [735, 292] on div "艾琳的日常Erin's Diary 2024/8/7 675 9 3 查看原始貼文" at bounding box center [370, 196] width 740 height 393
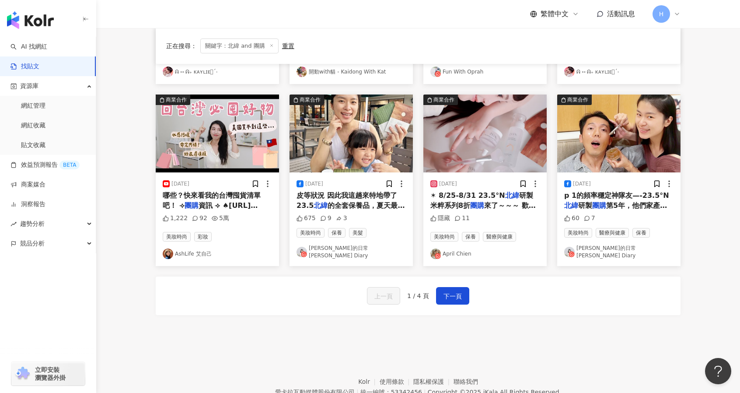
click at [476, 203] on span "來了～～～ 歡迎私訊領取" at bounding box center [482, 210] width 105 height 18
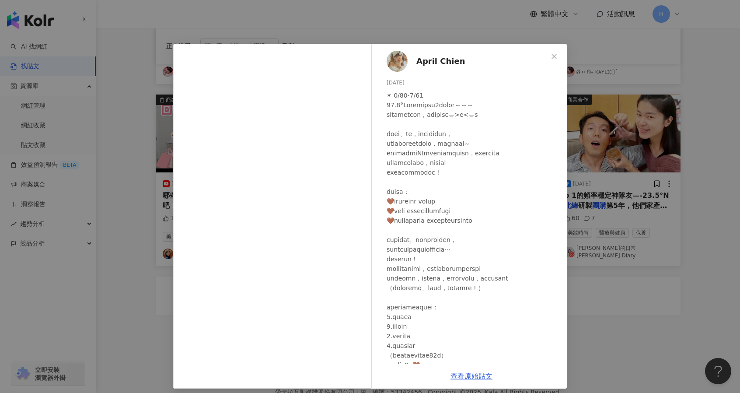
click at [672, 283] on div "April Chien 2025/8/25 隱藏 11 查看原始貼文" at bounding box center [370, 196] width 740 height 393
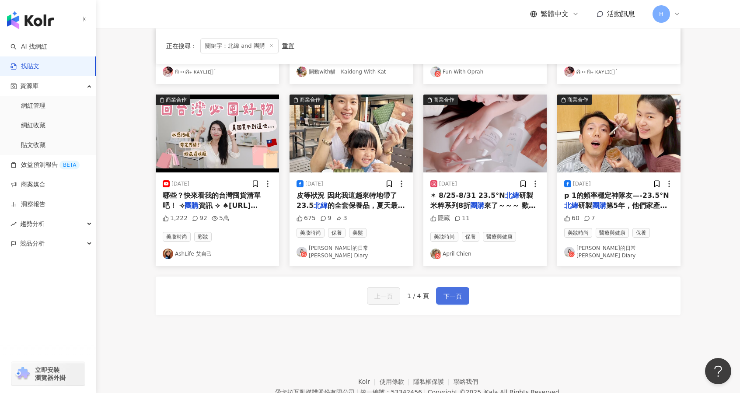
click at [457, 292] on span "下一頁" at bounding box center [453, 296] width 18 height 10
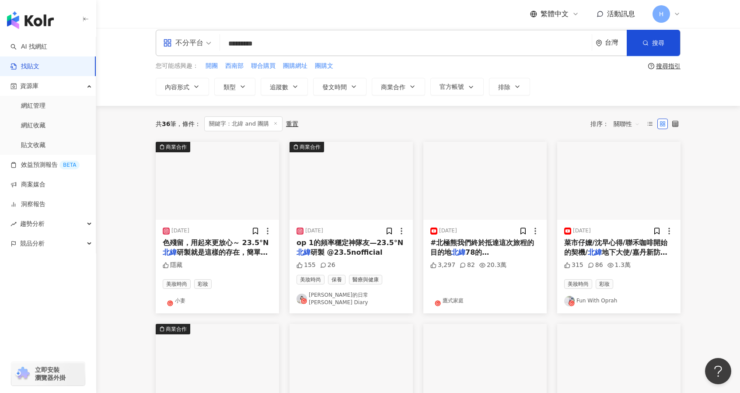
scroll to position [7, 0]
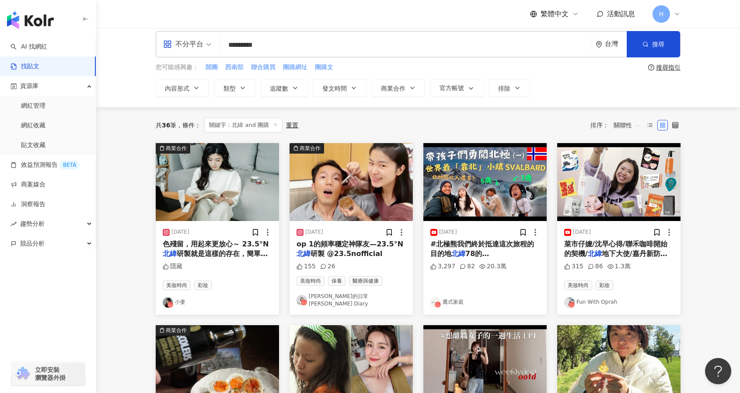
click at [226, 256] on span "研製就是這樣的存在，簡單、溫和，不需" at bounding box center [215, 258] width 105 height 18
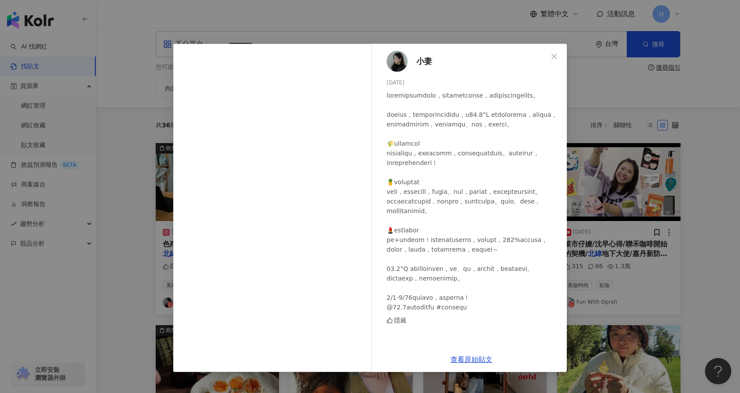
click at [616, 145] on div "小妻 2025/3/6 隱藏 查看原始貼文" at bounding box center [370, 196] width 740 height 393
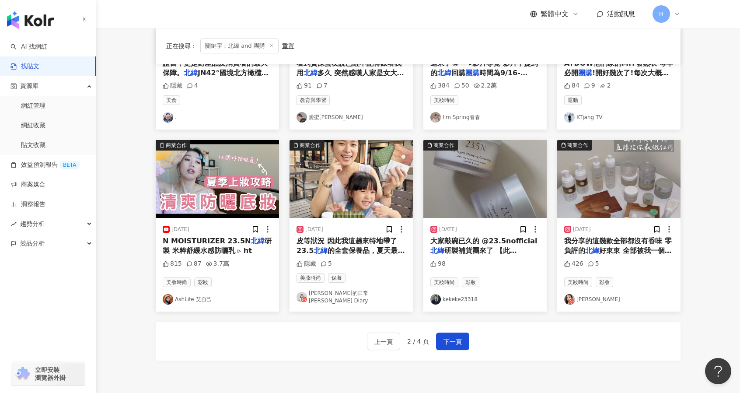
scroll to position [367, 0]
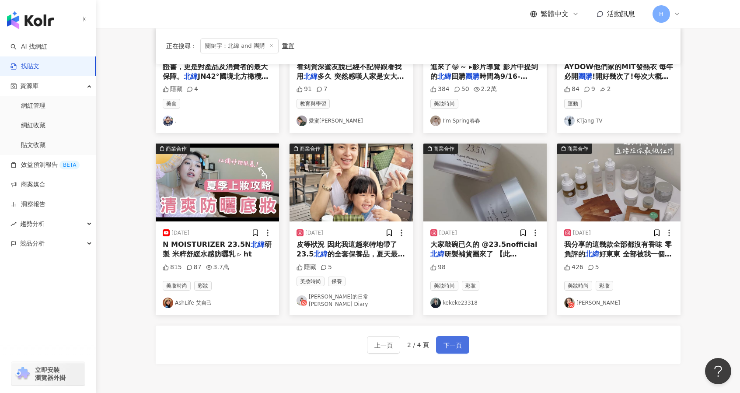
click at [458, 340] on span "下一頁" at bounding box center [453, 345] width 18 height 10
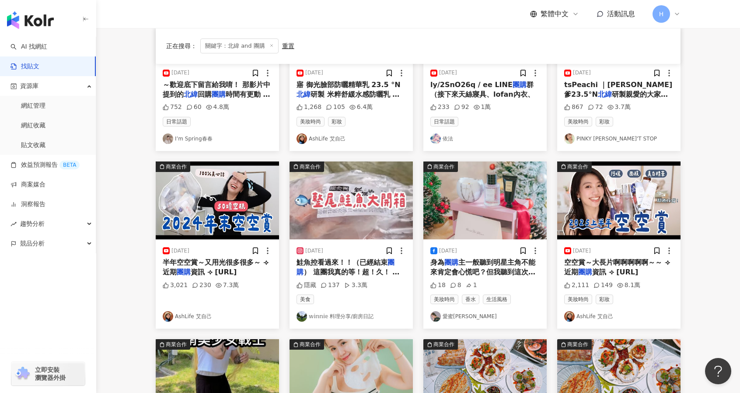
scroll to position [101, 0]
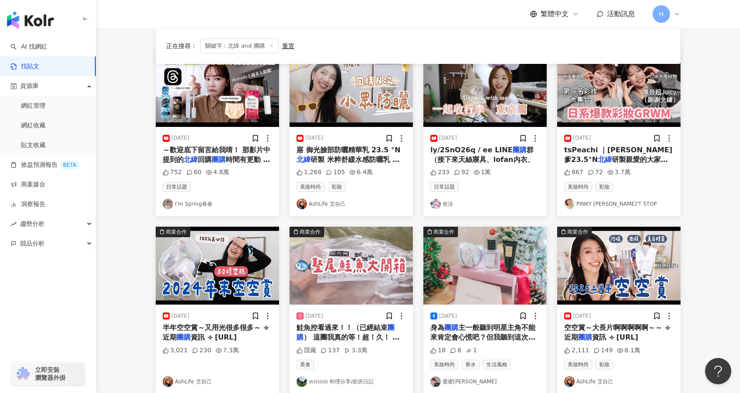
click at [479, 331] on span "主一般聽到明星主角不能來肯定會心慌吧？但我聽到這次王牌e美錠確定太熱銷沒貨可賣，反而暗自慶幸那些平時低調的隱藏高手，終於可以來場華麗的逆襲😏 臉部保養我一向被…" at bounding box center [484, 351] width 108 height 57
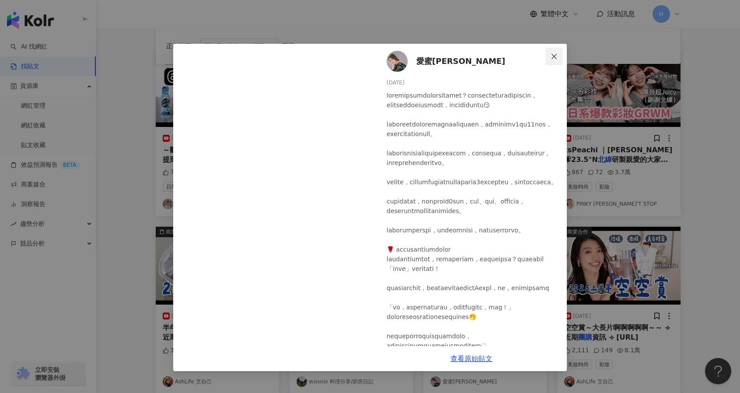
click at [552, 53] on icon "close" at bounding box center [554, 56] width 7 height 7
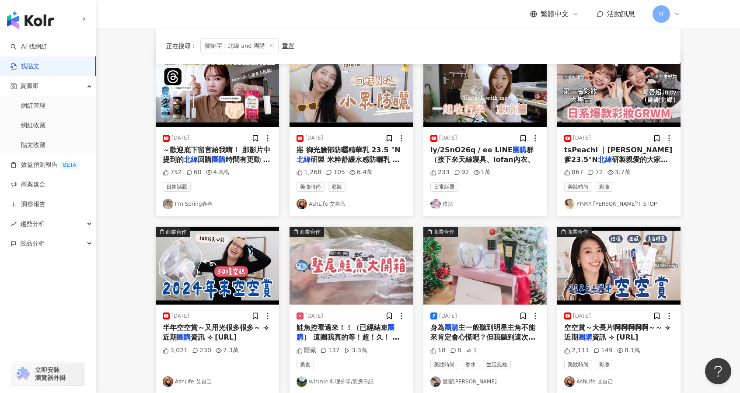
scroll to position [105, 0]
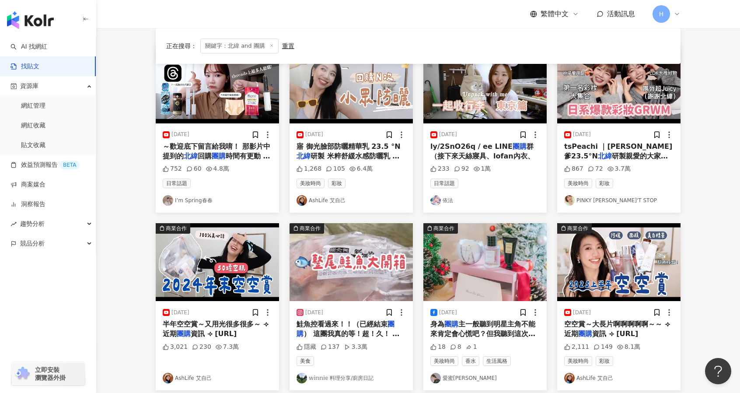
click at [350, 154] on span "研製 米粹舒緩水感防曬乳 ‼️限時團" at bounding box center [349, 161] width 105 height 18
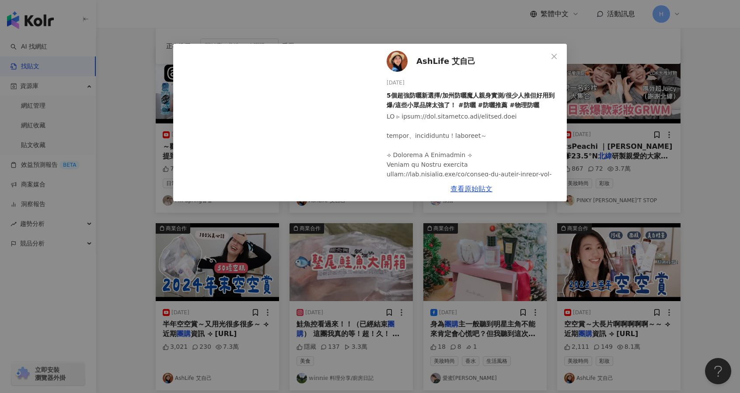
click at [541, 269] on div "AshLife 艾自己 2025/4/26 5個超強防曬新選擇/加州防曬魔人親身實測/很少人推但好用到爆/這些小眾品牌太強了！ #防曬 #防曬推薦 #物理防曬…" at bounding box center [370, 196] width 740 height 393
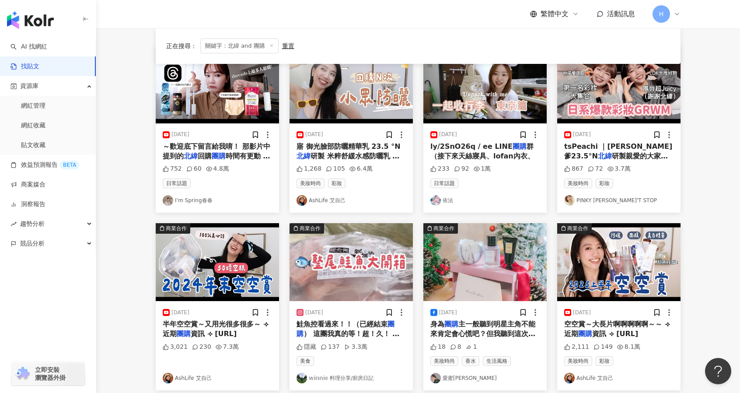
click at [451, 151] on span "群（接下來天絲寢具、lofan內衣、" at bounding box center [482, 151] width 104 height 18
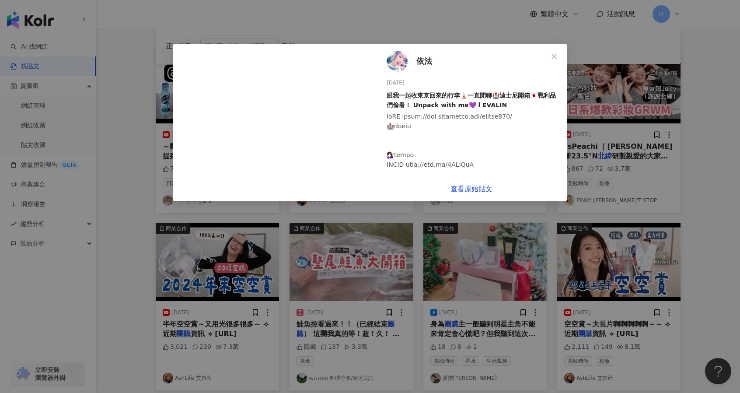
click at [658, 212] on div "依法 2025/4/30 跟我一起收東京回來的行李🗼一直閒聊🏰迪士尼開箱🇯🇵戰利品們偷看！ Unpack with me💜 l EVALIN 233 92 1…" at bounding box center [370, 196] width 740 height 393
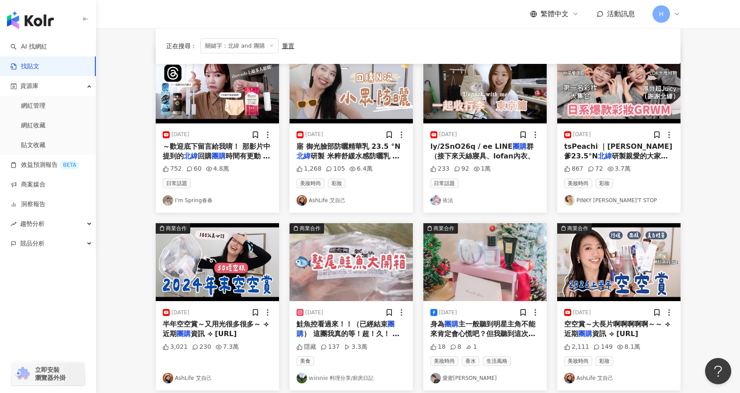
click at [619, 148] on span "tsPeachi ｜謝謝乾爹23.5°N" at bounding box center [618, 151] width 108 height 18
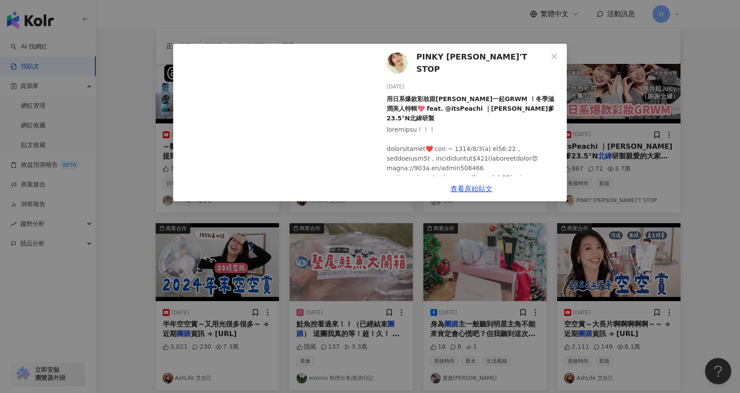
click at [610, 214] on div "PINKY DON'T STOP 2025/1/3 用日系爆款彩妝跟桃子一起GRWM ！冬季滋潤美人特輯💖 feat. @itsPeachi ｜謝謝乾爹23.…" at bounding box center [370, 196] width 740 height 393
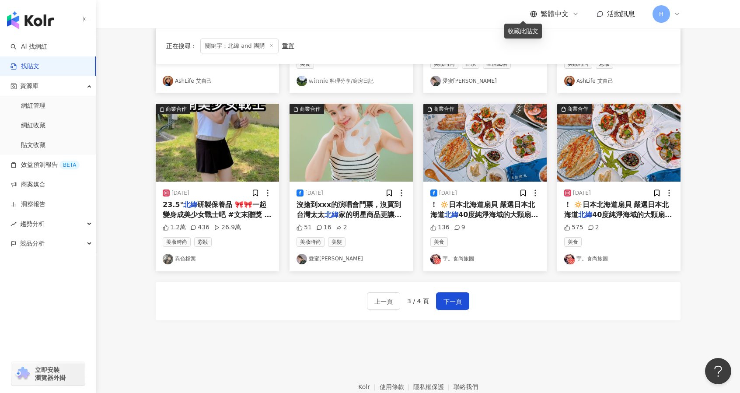
scroll to position [404, 0]
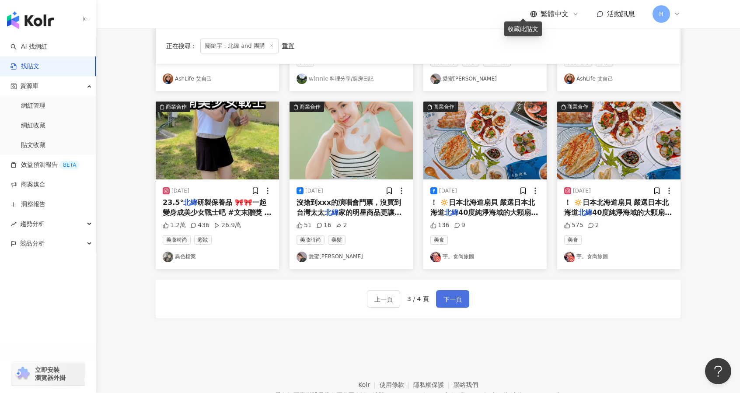
click at [450, 290] on button "下一頁" at bounding box center [452, 298] width 33 height 17
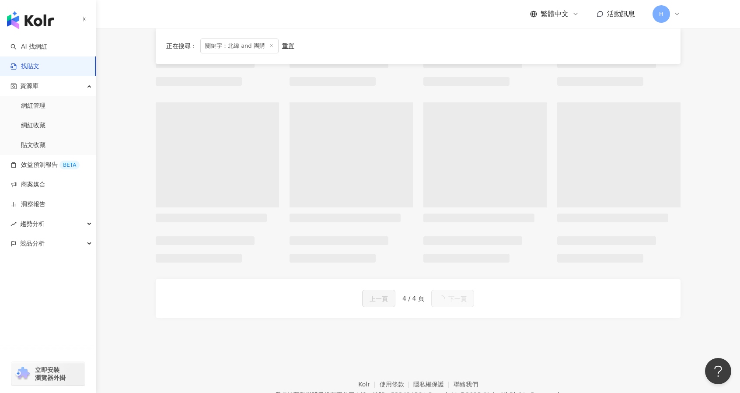
scroll to position [0, 0]
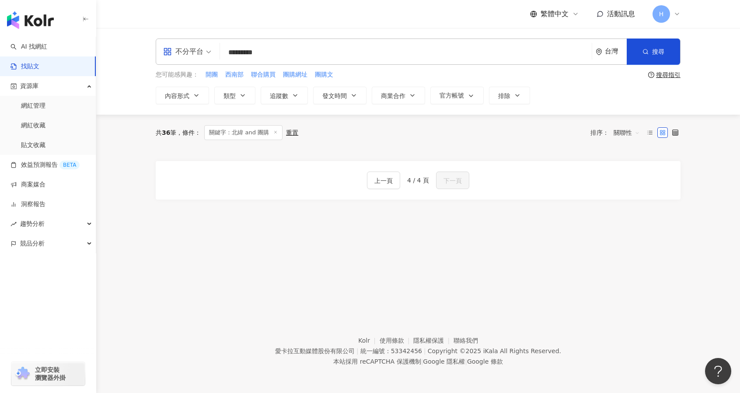
drag, startPoint x: 313, startPoint y: 49, endPoint x: 211, endPoint y: 51, distance: 102.4
click at [211, 51] on div "不分平台 北緯 and 團購 ********* 台灣 搜尋 searchOperator 插入語法 完全符合 "" 聯集 OR 交集 AND 排除 - 群組…" at bounding box center [418, 51] width 525 height 26
click at [271, 49] on input "*********" at bounding box center [406, 52] width 365 height 19
drag, startPoint x: 237, startPoint y: 56, endPoint x: 228, endPoint y: 56, distance: 8.7
click at [228, 56] on input "*********" at bounding box center [406, 52] width 365 height 19
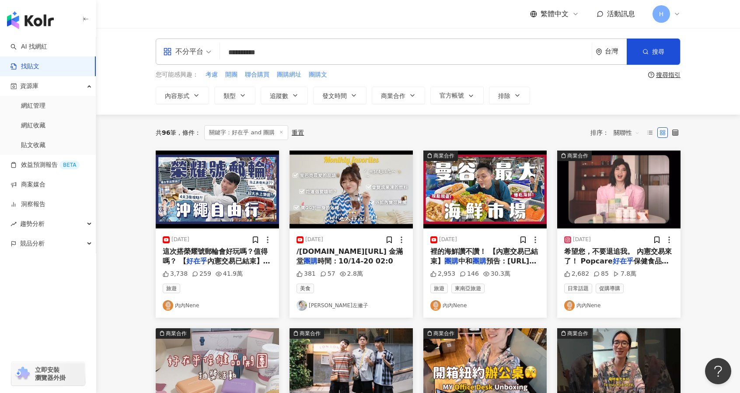
click at [342, 252] on span "/jmtang.tw/3Gz0L 金滿堂" at bounding box center [350, 256] width 106 height 18
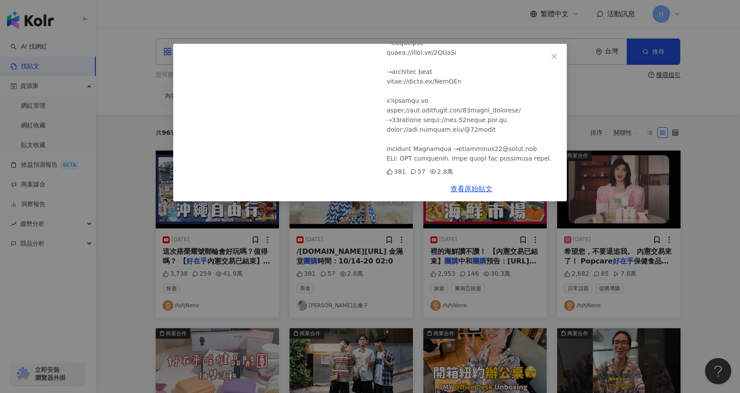
scroll to position [410, 0]
drag, startPoint x: 448, startPoint y: 148, endPoint x: 537, endPoint y: 146, distance: 89.7
copy div "iliate links."
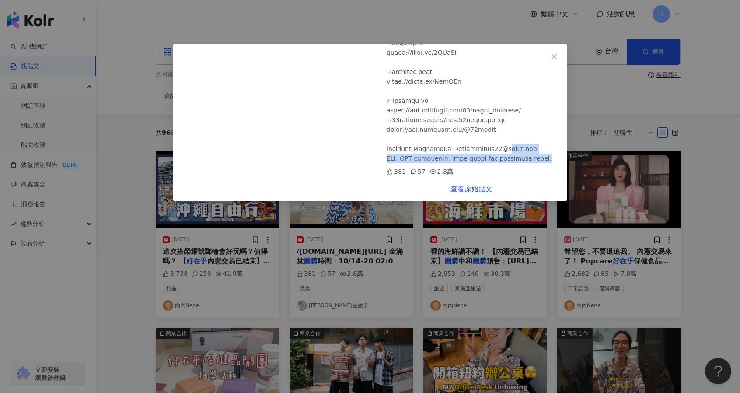
drag, startPoint x: 532, startPoint y: 150, endPoint x: 449, endPoint y: 144, distance: 83.8
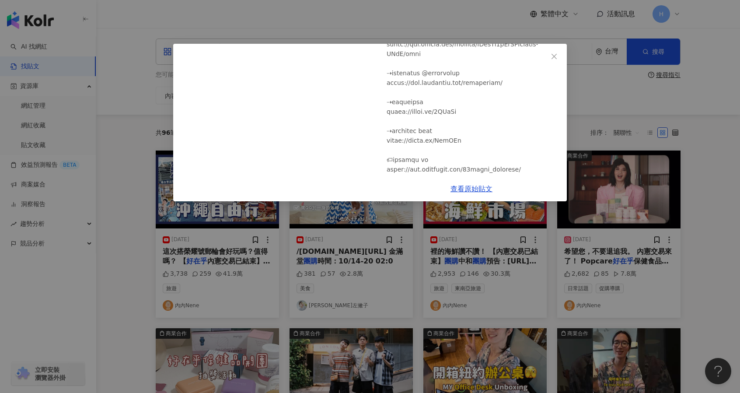
scroll to position [336, 0]
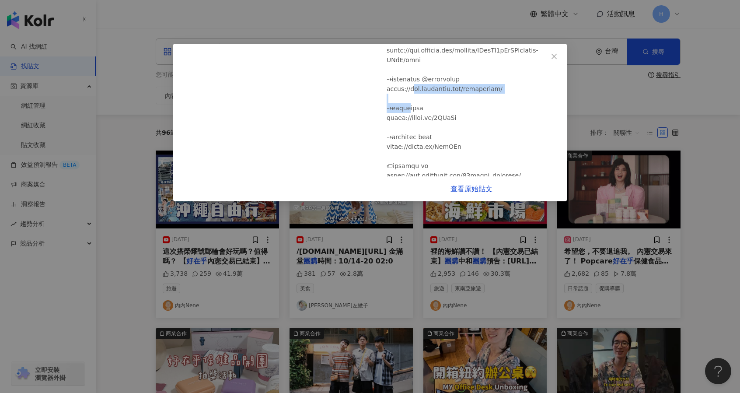
drag, startPoint x: 497, startPoint y: 96, endPoint x: 386, endPoint y: 96, distance: 111.1
click at [386, 96] on div "Blaire左撇子 2024/9/23 【布好意思燒到你】吃貨特輯🧋ＸＸ好喝到讓它從越南飛過來！吃這個變聰明？星巴克隱藏版？外酥內嫩、甜而不膩各種甜食😋 38…" at bounding box center [471, 110] width 191 height 133
copy div "gram.com/blairechen/ ⇢𝐯𝐥𝐨𝐠𝐬生活頻道 h"
click at [726, 168] on div "Blaire左撇子 2024/9/23 【布好意思燒到你】吃貨特輯🧋ＸＸ好喝到讓它從越南飛過來！吃這個變聰明？星巴克隱藏版？外酥內嫩、甜而不膩各種甜食😋 38…" at bounding box center [370, 196] width 740 height 393
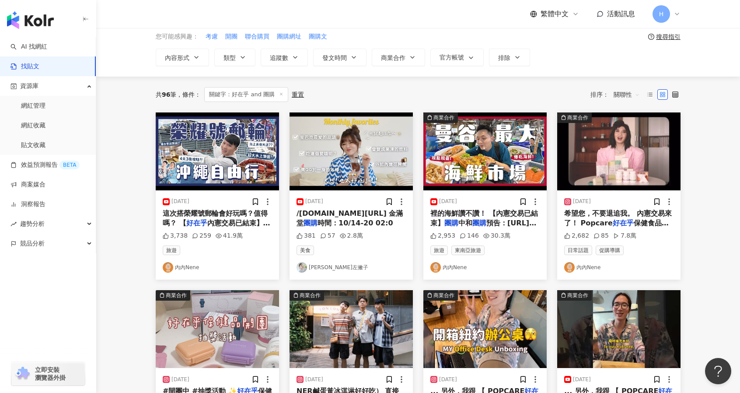
scroll to position [38, 0]
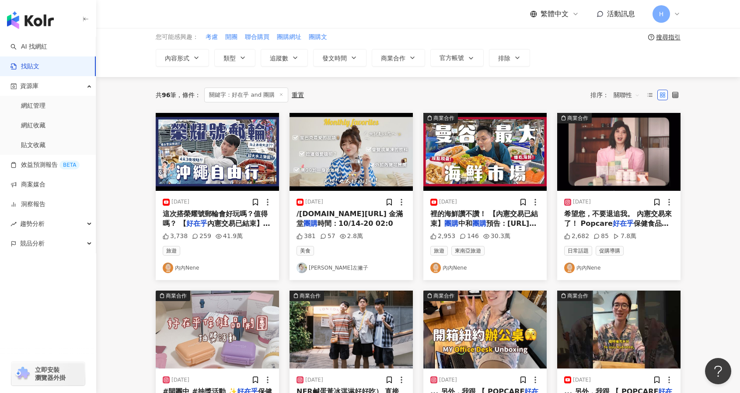
click at [645, 220] on span "保健食品補貨團" at bounding box center [616, 228] width 105 height 18
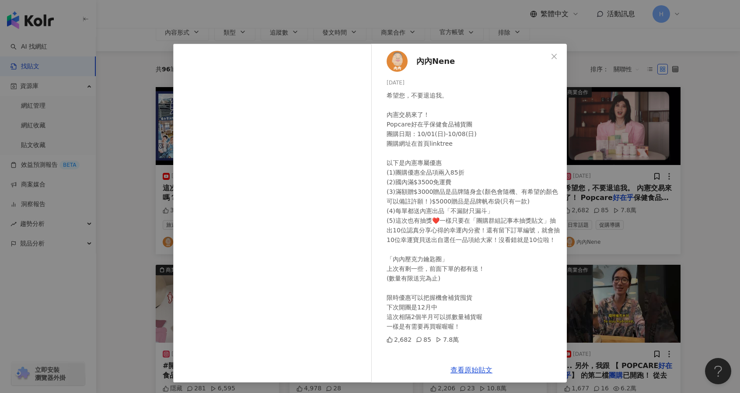
scroll to position [64, 0]
click at [685, 138] on div "內內Nene 2023/10/4 希望您，不要退追我。 內憲交易來了！ Popcare好在乎保健食品補貨團 團購日期：10/01(日)-10/08(日) 團購…" at bounding box center [370, 196] width 740 height 393
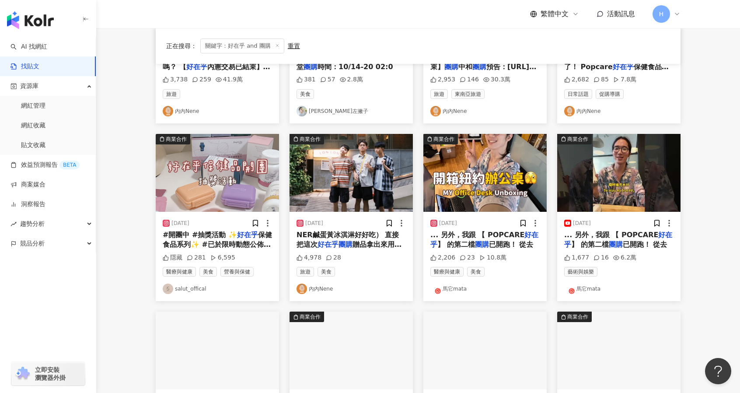
scroll to position [195, 0]
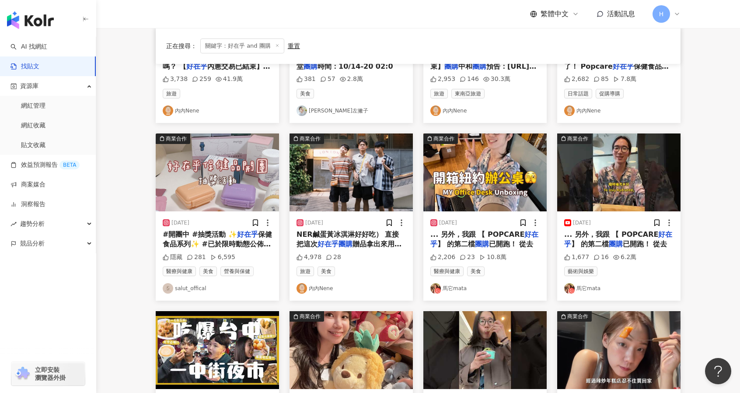
click at [489, 245] on span "已開跑！ 從去" at bounding box center [511, 244] width 45 height 8
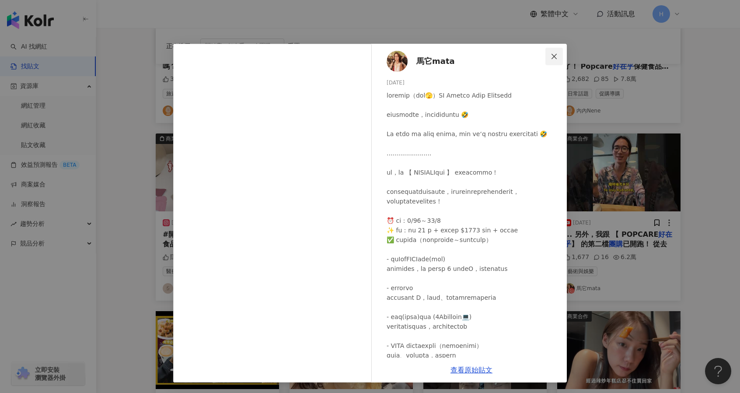
click at [556, 55] on icon "close" at bounding box center [554, 55] width 5 height 5
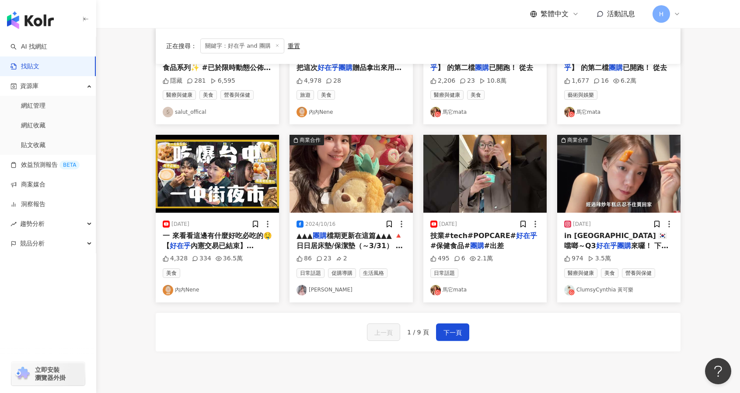
scroll to position [381, 0]
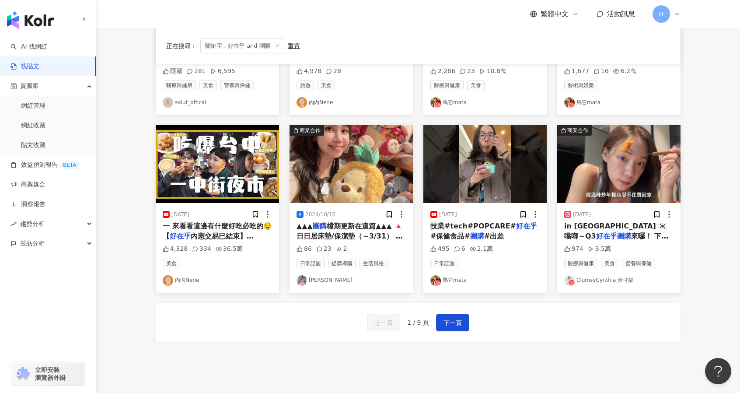
click at [344, 233] on span "檔期更新在這篇▲▲▲ 🔺日日居床墊/保潔墊（～3/31） ➡️ https://shop.add.one/?shop=5b23a7f28f5c607f0b21…" at bounding box center [351, 255] width 108 height 67
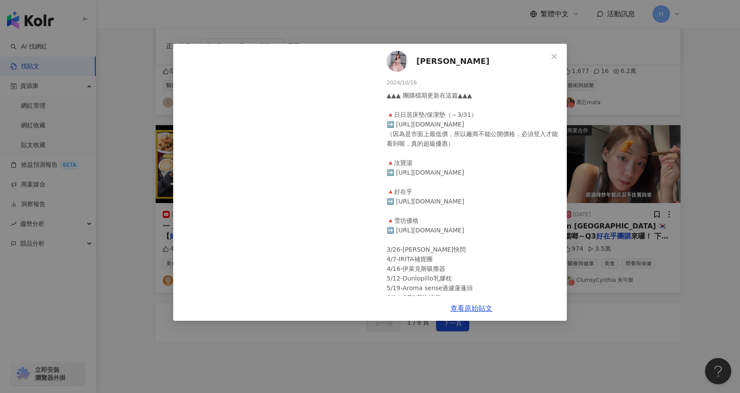
click at [666, 152] on div "顏千 2024/10/16 ▲▲▲ 團購檔期更新在這篇▲▲▲ 🔺日日居床墊/保潔墊（～3/31） ➡️ https://shop.add.one/?shop=…" at bounding box center [370, 196] width 740 height 393
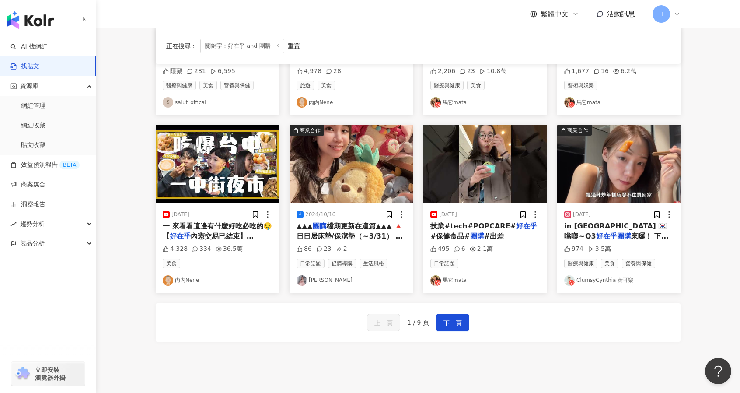
click at [627, 233] on span "來囉！ 下半年是很多人的工作高" at bounding box center [616, 241] width 104 height 18
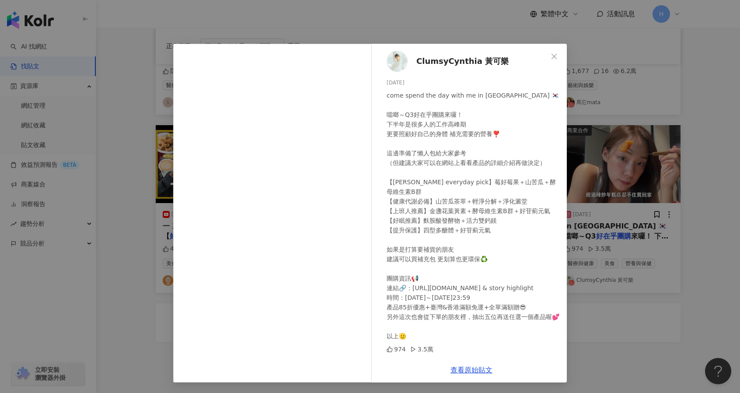
click at [693, 127] on div "ClumsyCynthia 黃可樂 2025/9/3 974 3.5萬 查看原始貼文" at bounding box center [370, 196] width 740 height 393
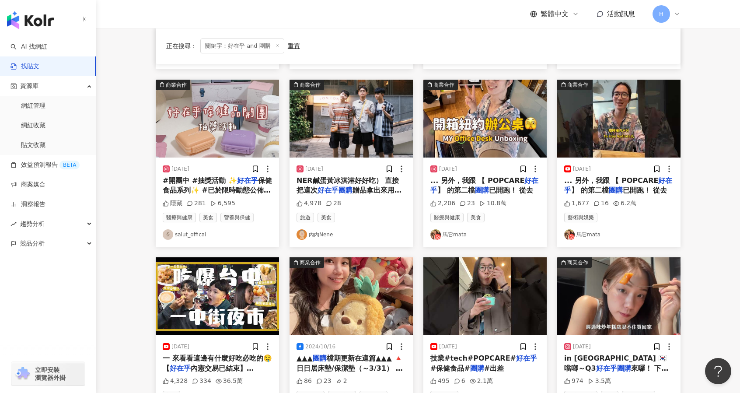
scroll to position [249, 0]
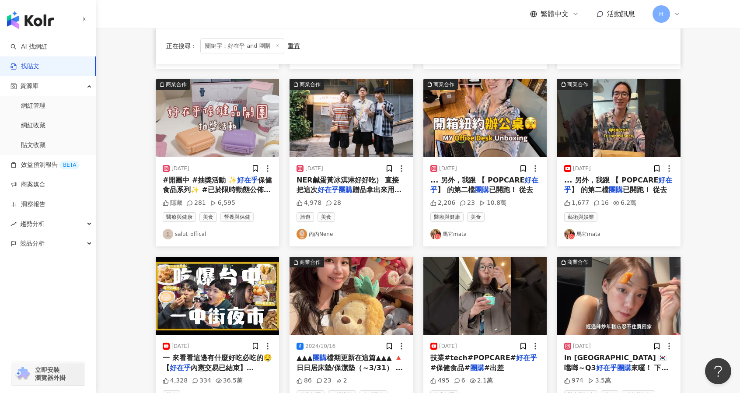
click at [241, 196] on div "2024/10/15 #開團中 #抽獎活動 ✨ 好在乎 保健食品系列✨ #已於限時動態公佈得獎者 _ 小編們固定回購的保健品絕對是「 好在乎 」 #從2022…" at bounding box center [217, 201] width 123 height 89
click at [240, 192] on span "保健食品系列✨ #已於限時動態公佈得獎者 _ 小編們固定回購的保健品絕對是「" at bounding box center [217, 195] width 109 height 38
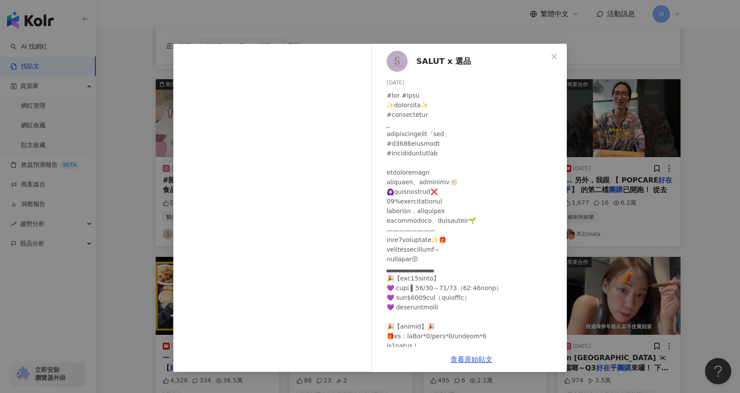
click at [683, 177] on div "SALUT x 選品 2024/10/15 隱藏 281 6,595 查看原始貼文" at bounding box center [370, 196] width 740 height 393
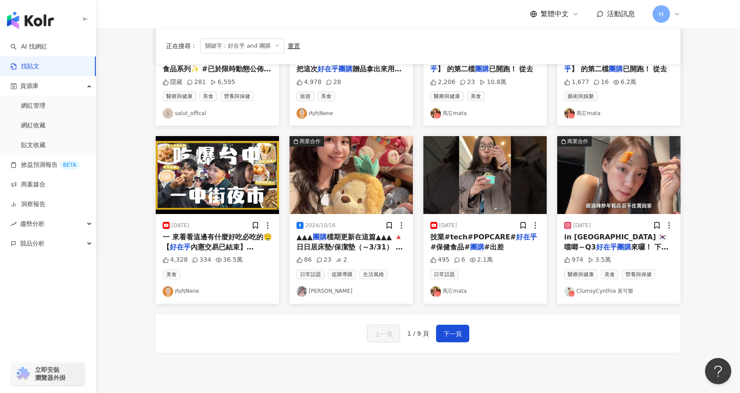
scroll to position [370, 0]
drag, startPoint x: 451, startPoint y: 335, endPoint x: 360, endPoint y: 298, distance: 97.7
click at [360, 298] on div "2024/12/15 這次搭榮耀號郵輪會好玩嗎？值得嗎？ 【 好在乎 內憲交易已結束】 團購 中和 團購 預告 3,738 259 41.9萬 旅遊 內內Ne…" at bounding box center [418, 66] width 525 height 572
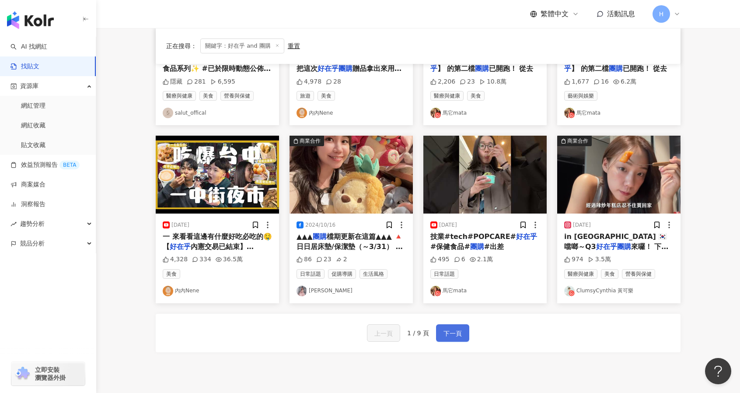
click at [444, 329] on span "下一頁" at bounding box center [453, 333] width 18 height 10
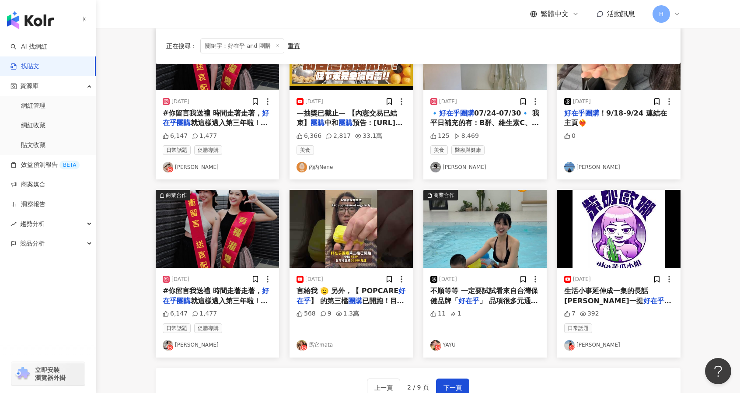
scroll to position [311, 0]
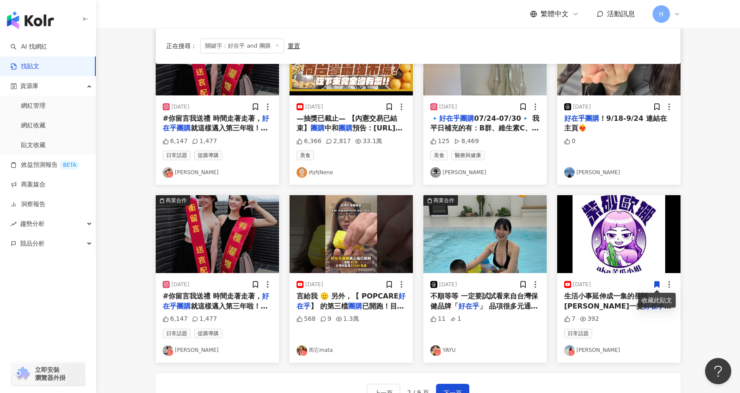
click at [615, 304] on mark "好在乎團購" at bounding box center [617, 311] width 107 height 18
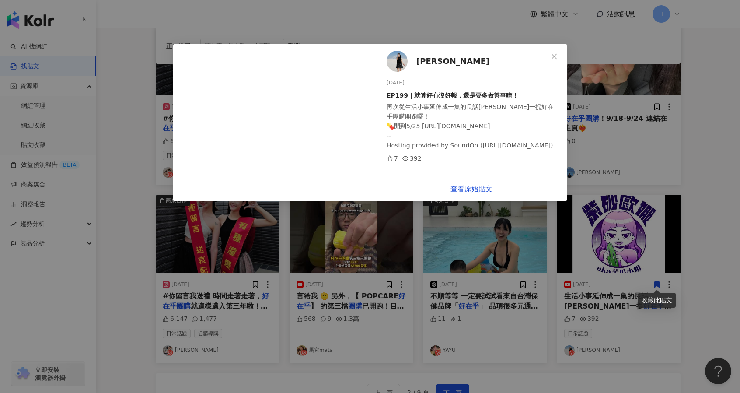
click at [135, 119] on div "Leona Wang 2025/5/20 EP199｜就算好心沒好報，還是要多做善事唷！ 再次從生活小事延伸成一集的長話娜娜 順帶一提好在乎團購開跑囉！ 💊開…" at bounding box center [370, 196] width 740 height 393
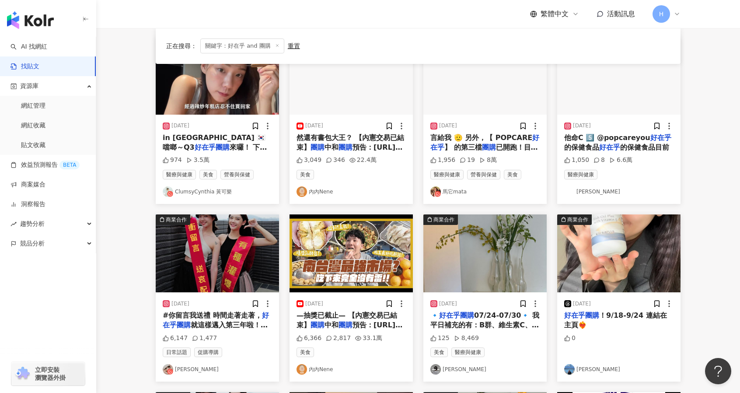
scroll to position [0, 0]
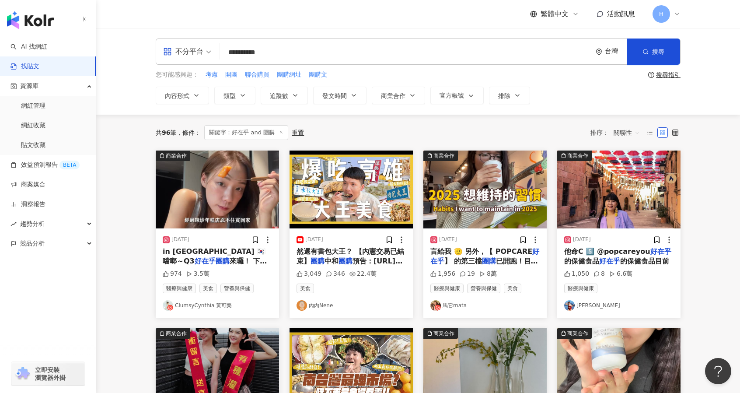
drag, startPoint x: 244, startPoint y: 48, endPoint x: 217, endPoint y: 42, distance: 28.1
click at [212, 48] on div "**********" at bounding box center [418, 51] width 525 height 26
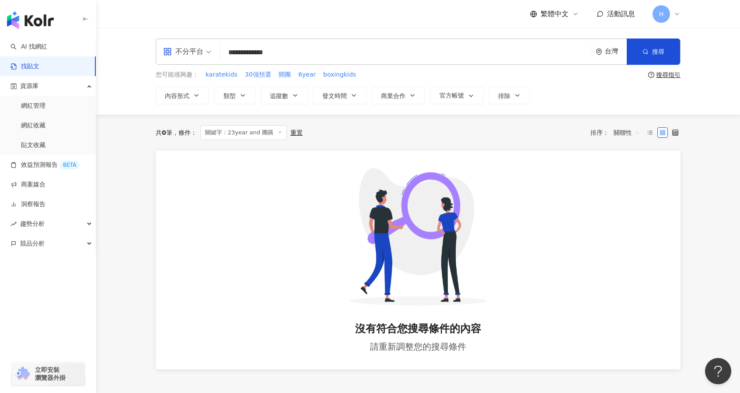
drag, startPoint x: 248, startPoint y: 51, endPoint x: 201, endPoint y: 51, distance: 47.2
click at [201, 51] on div "**********" at bounding box center [418, 51] width 525 height 26
paste input "search"
click at [322, 52] on input "**********" at bounding box center [406, 52] width 365 height 19
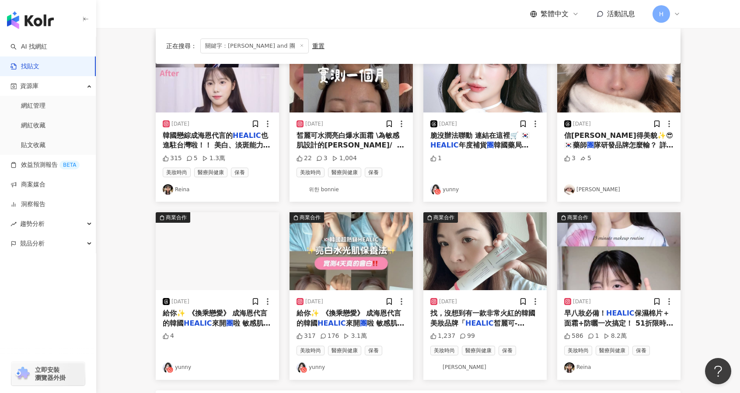
scroll to position [282, 0]
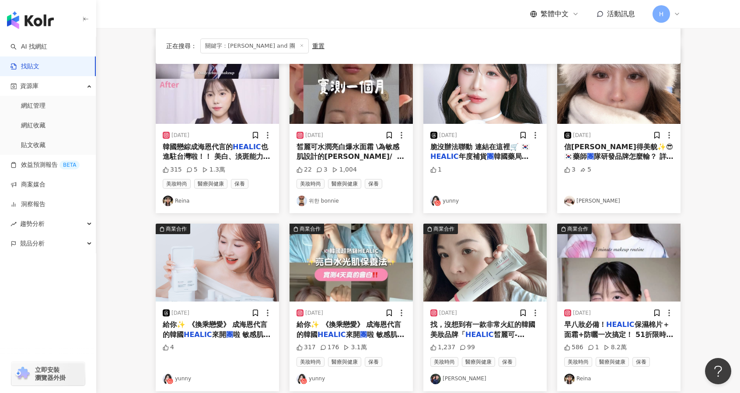
click at [214, 156] on span "也進駐台灣啦！！ 美白、淡斑能力都超強的" at bounding box center [217, 157] width 108 height 28
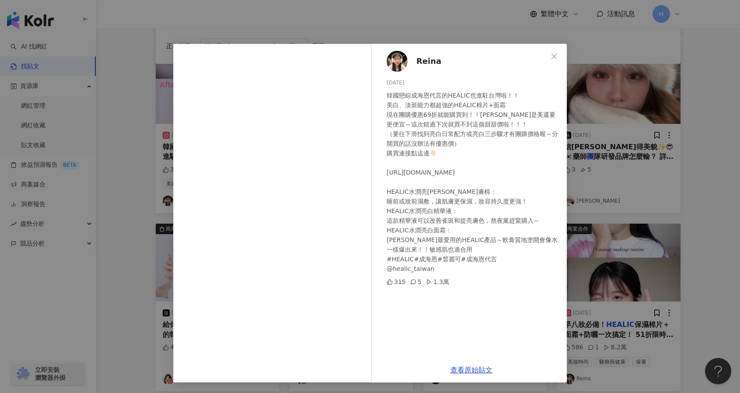
click at [585, 142] on div "Reina 2025/2/22 韓國戀綜成海恩代言的HEALIC也進駐台灣啦！！ 美白、淡斑能力都超強的HEALIC棉片+面霜 現在團購優惠69折就能購買到！…" at bounding box center [370, 196] width 740 height 393
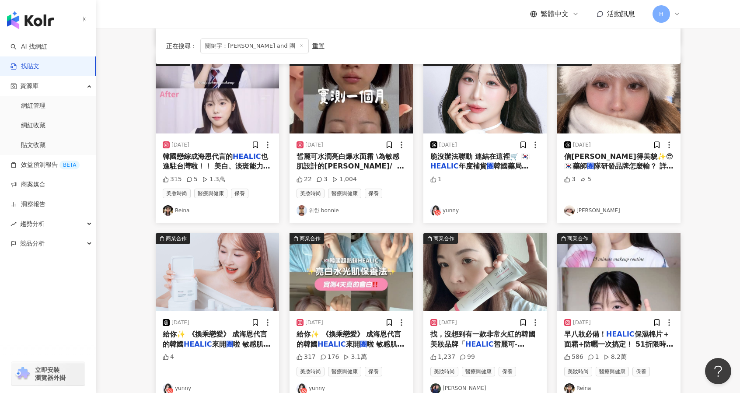
scroll to position [271, 0]
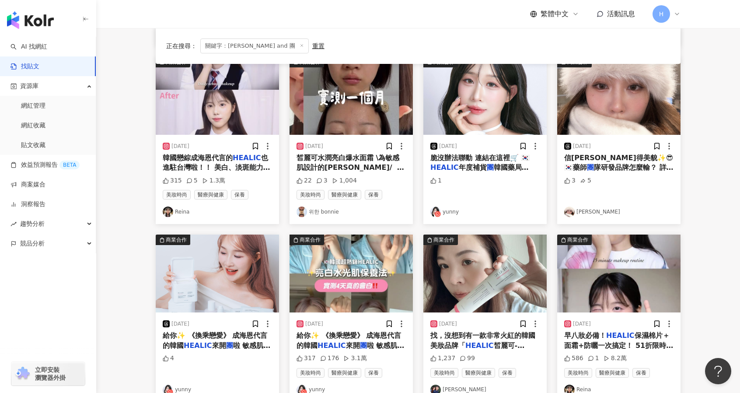
click at [610, 164] on span "隊研發品牌怎麼輸？ 詳細介紹看我IG 懶得看可以直上3入組合👍🏻 ‼️加入會員-100購物金‼️ https://www.trusteebio.com.tw/…" at bounding box center [618, 187] width 109 height 48
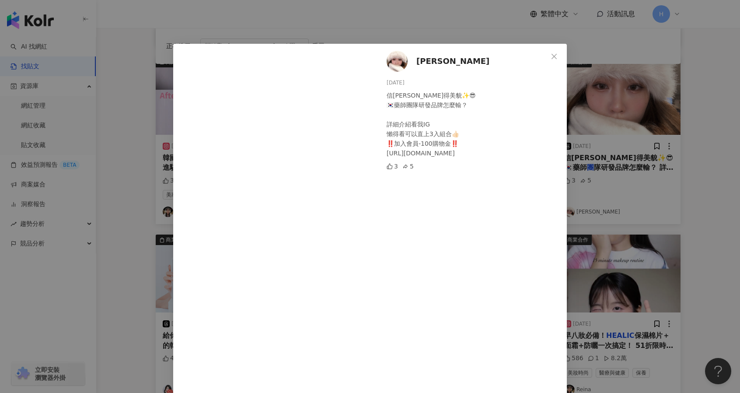
click at [621, 183] on div "蕭伊 2025/6/16 信蕭伊得美貌✨😎 🇰🇷藥師團隊研發品牌怎麼輸？ 詳細介紹看我IG 懶得看可以直上3入組合👍🏻 ‼️加入會員-100購物金‼️ htt…" at bounding box center [370, 196] width 740 height 393
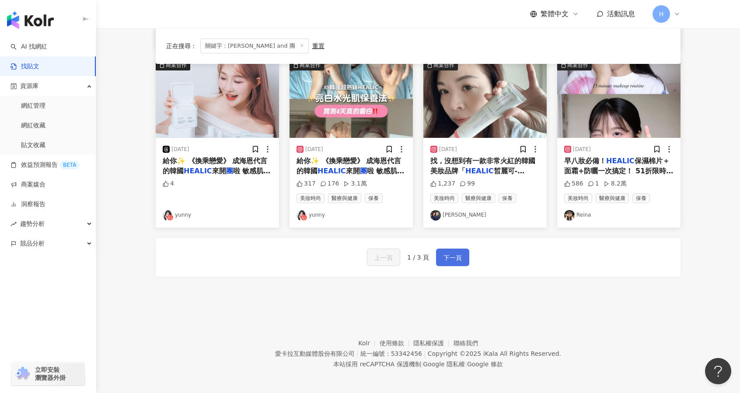
scroll to position [447, 0]
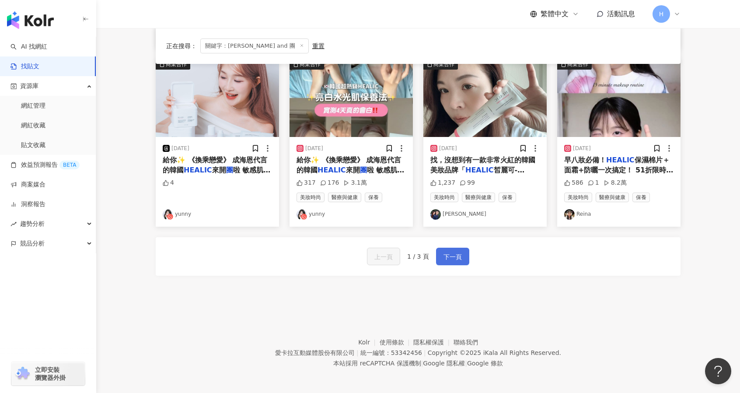
click at [444, 252] on span "下一頁" at bounding box center [453, 257] width 18 height 10
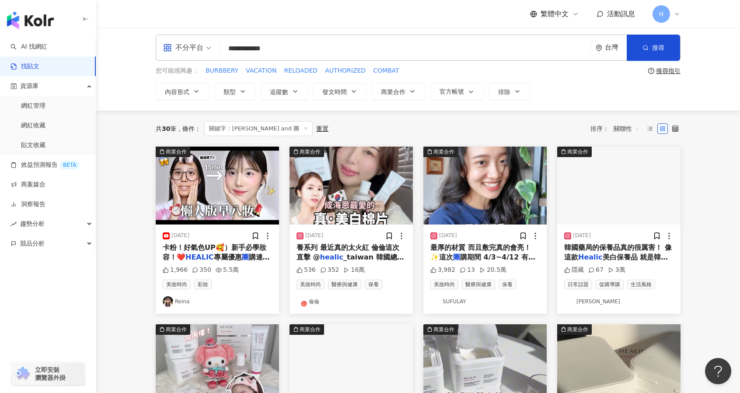
scroll to position [0, 0]
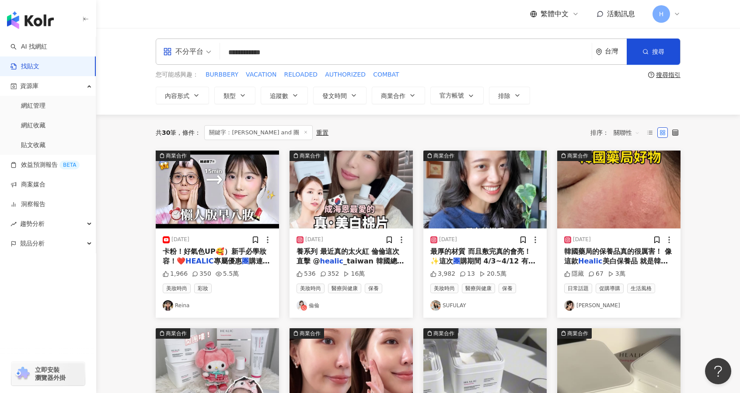
click at [348, 252] on span "養系列 最近真的太火紅 倫倫這次直擊 @" at bounding box center [348, 256] width 103 height 18
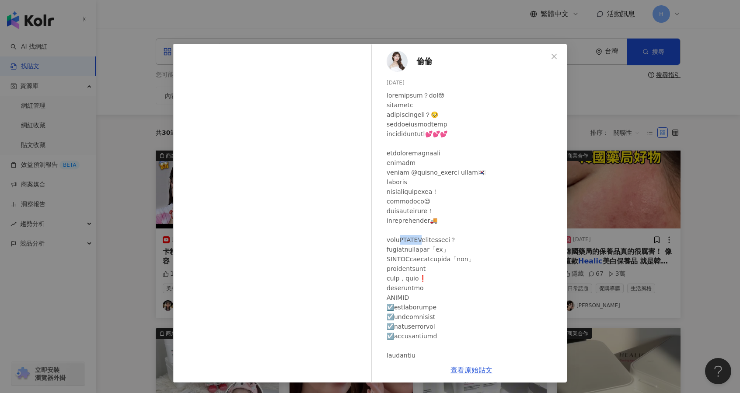
drag, startPoint x: 412, startPoint y: 240, endPoint x: 433, endPoint y: 238, distance: 21.5
click at [433, 238] on div at bounding box center [473, 360] width 173 height 539
copy div "成分為什麼有"
click at [610, 175] on div "倫倫 2025/1/4 536 352 16萬 查看原始貼文" at bounding box center [370, 196] width 740 height 393
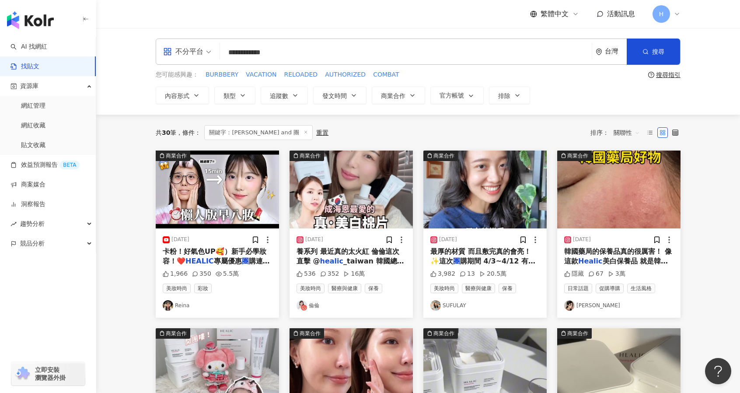
scroll to position [343, 0]
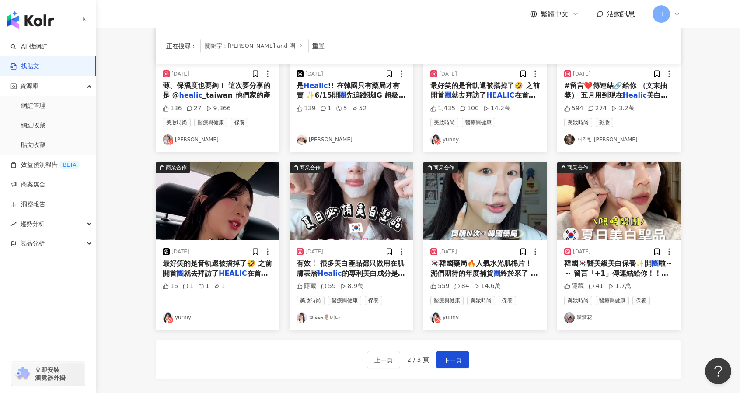
click at [361, 313] on link "𝒴𝑒𝓃𝓃𝒶🌷예나" at bounding box center [351, 317] width 109 height 10
click at [618, 267] on span "啦～～ 留言「+1」傳連結給你！！！ 🌸只要跟" at bounding box center [618, 273] width 108 height 28
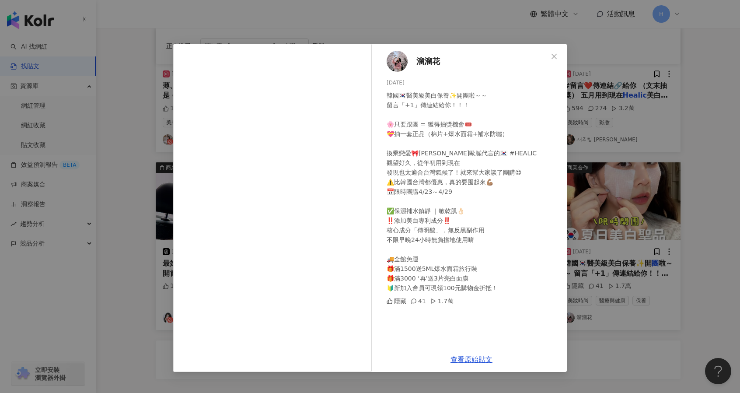
click at [612, 111] on div "溜溜花 2025/4/24 韓國🇰🇷醫美級美白保養✨開團啦～～ 留言「+1」傳連結給你！！！ 🌸只要跟團 = 獲得抽獎機會🎟️ 💝抽一套正品（棉片+爆水面霜+…" at bounding box center [370, 196] width 740 height 393
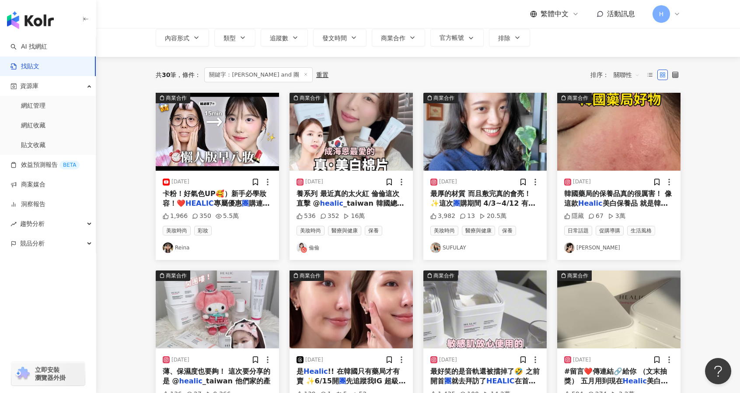
scroll to position [0, 0]
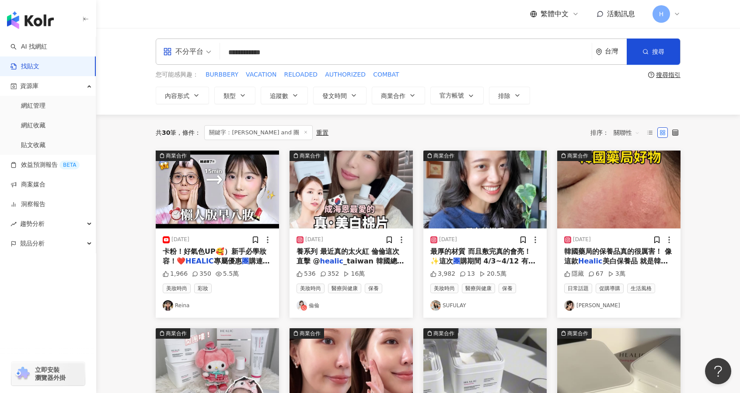
drag, startPoint x: 250, startPoint y: 51, endPoint x: 230, endPoint y: 52, distance: 20.2
click at [230, 52] on input "**********" at bounding box center [406, 52] width 365 height 19
paste input "search"
type input "**********"
click at [638, 53] on button "搜尋" at bounding box center [653, 51] width 53 height 26
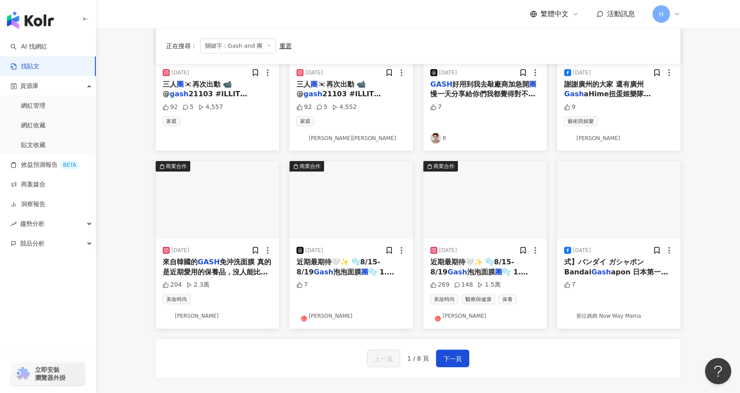
scroll to position [354, 0]
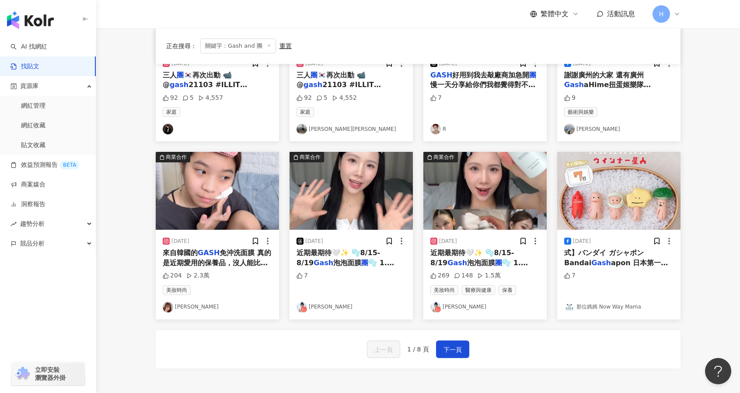
click at [224, 309] on link "[PERSON_NAME]" at bounding box center [217, 307] width 109 height 10
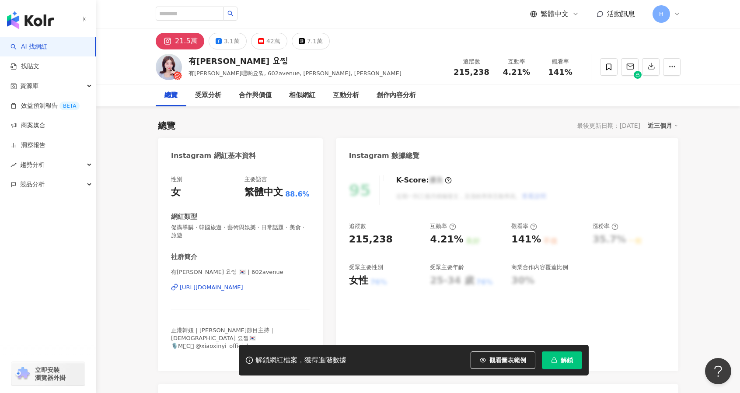
click at [243, 287] on div "https://www.instagram.com/602avenue/" at bounding box center [211, 287] width 63 height 8
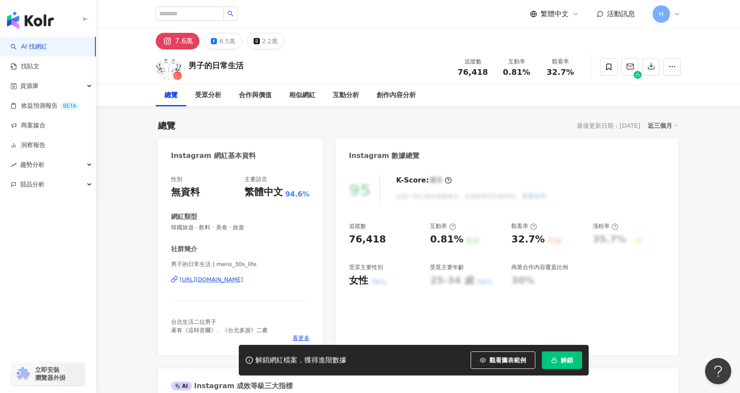
drag, startPoint x: 268, startPoint y: 68, endPoint x: 189, endPoint y: 57, distance: 80.3
click at [189, 57] on div "男子的日常生活 追蹤數 76,418 互動率 0.81% 觀看率 32.7%" at bounding box center [418, 66] width 560 height 35
copy div "男子的日常生活"
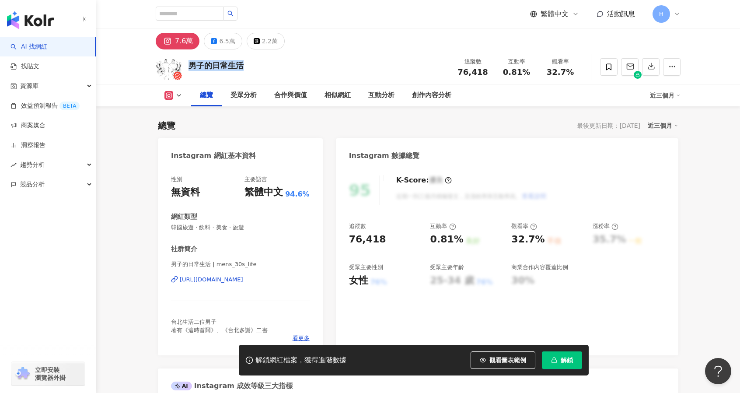
scroll to position [119, 0]
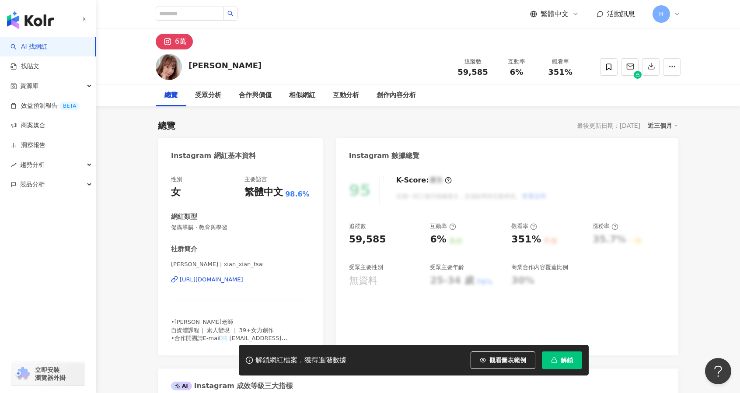
click at [181, 40] on div "6萬" at bounding box center [180, 41] width 11 height 12
click at [243, 276] on div "[URL][DOMAIN_NAME]" at bounding box center [211, 280] width 63 height 8
